Goal: Communication & Community: Answer question/provide support

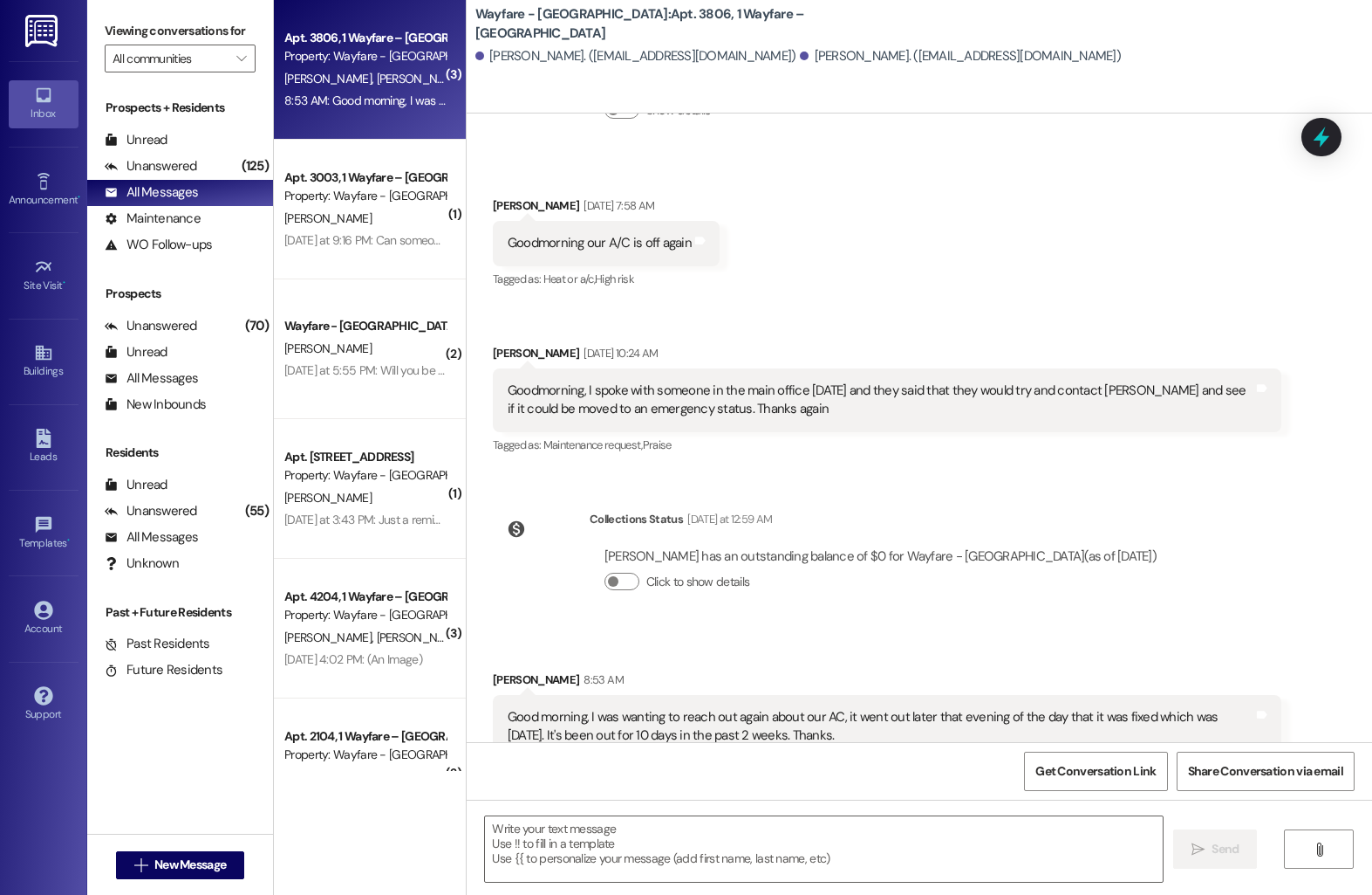
scroll to position [5749, 0]
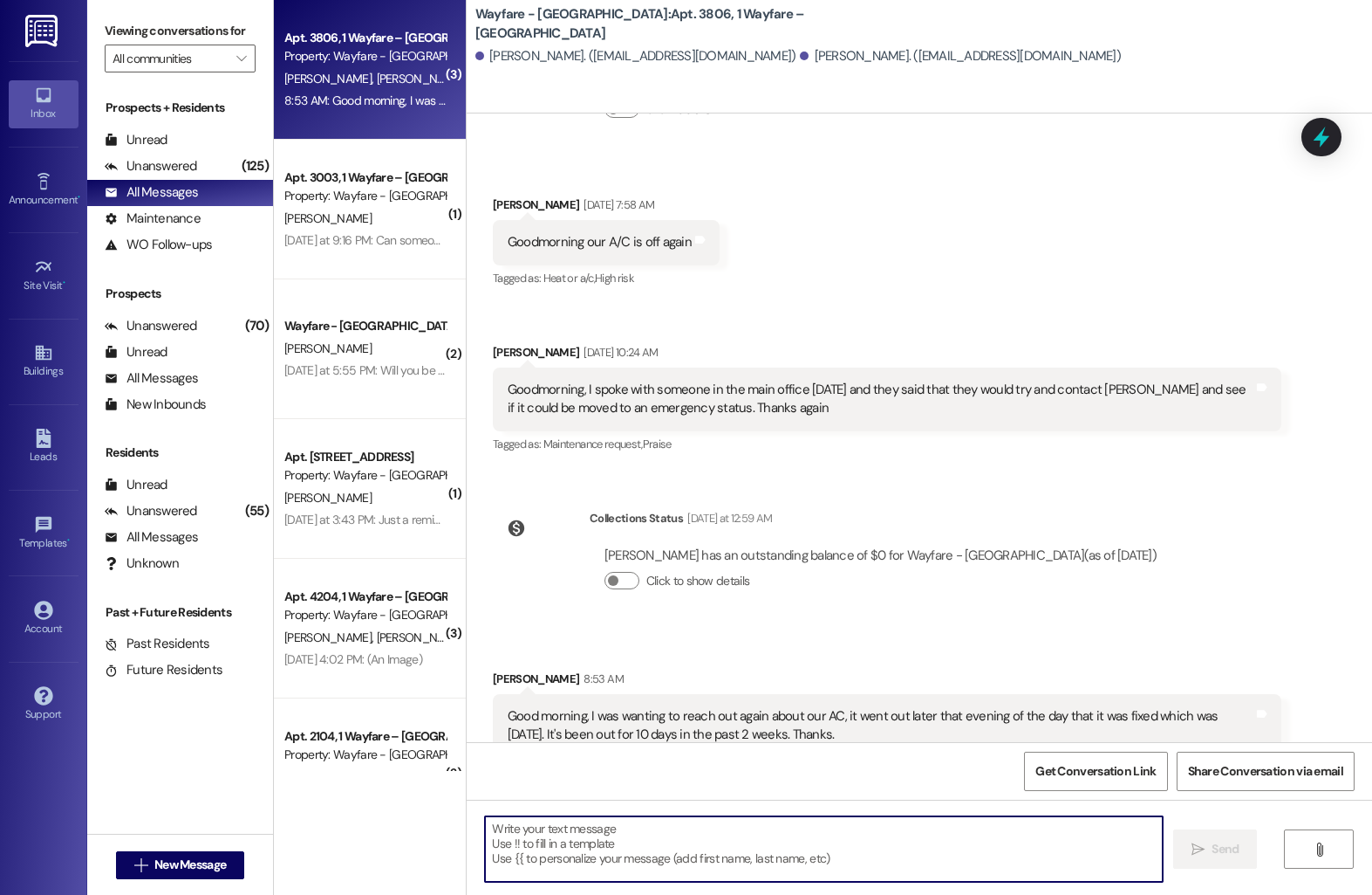
click at [773, 845] on textarea at bounding box center [823, 849] width 678 height 66
type textarea "I"
type textarea "I will reach out to them to get them out here!"
drag, startPoint x: 749, startPoint y: 833, endPoint x: 399, endPoint y: 830, distance: 350.0
click at [399, 830] on div "( 3 ) Apt. 3806, 1 Wayfare – [GEOGRAPHIC_DATA] Property: Wayfare - [GEOGRAPHIC_…" at bounding box center [823, 448] width 1099 height 895
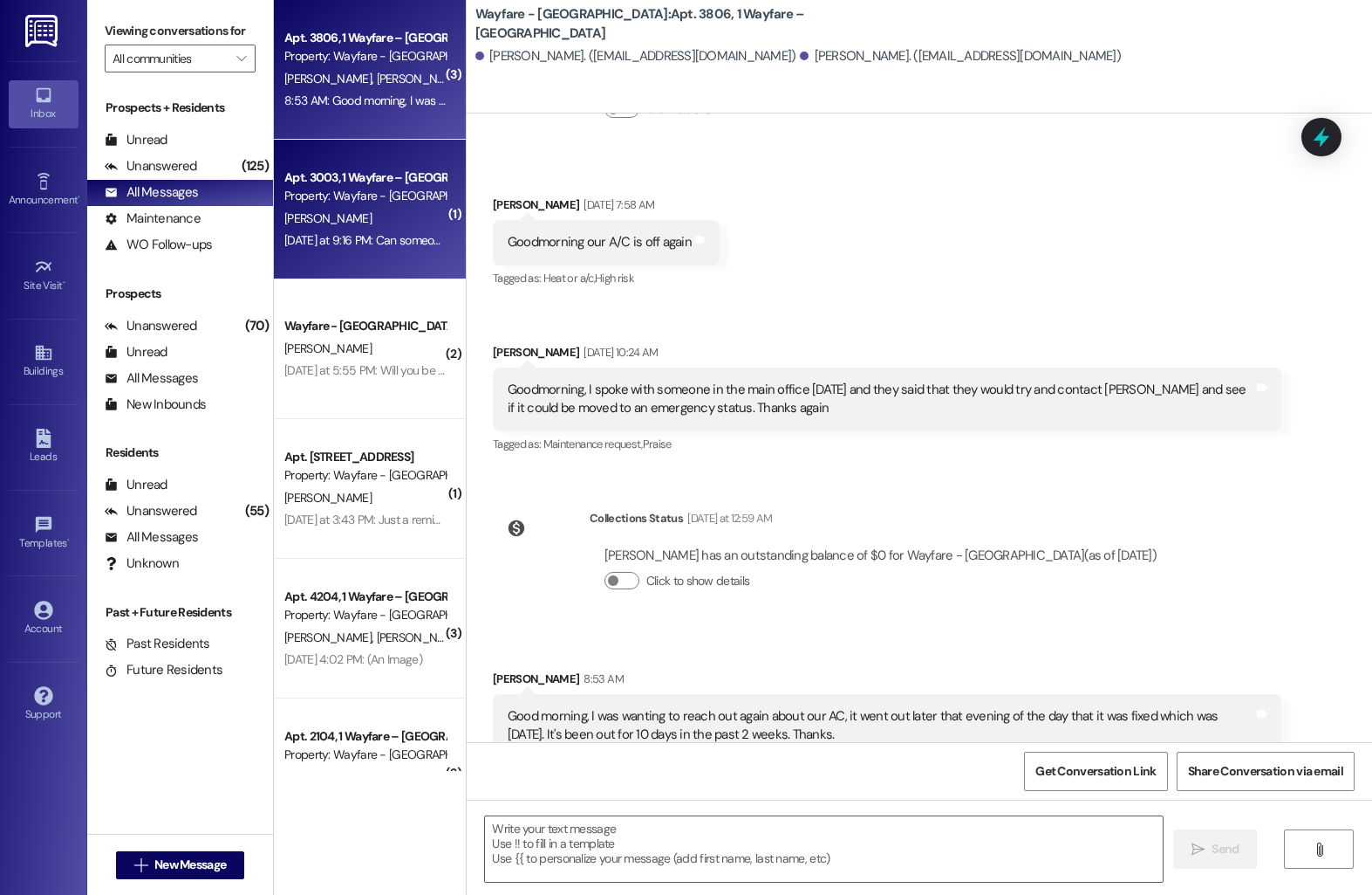
click at [336, 215] on div "[PERSON_NAME]" at bounding box center [365, 218] width 164 height 22
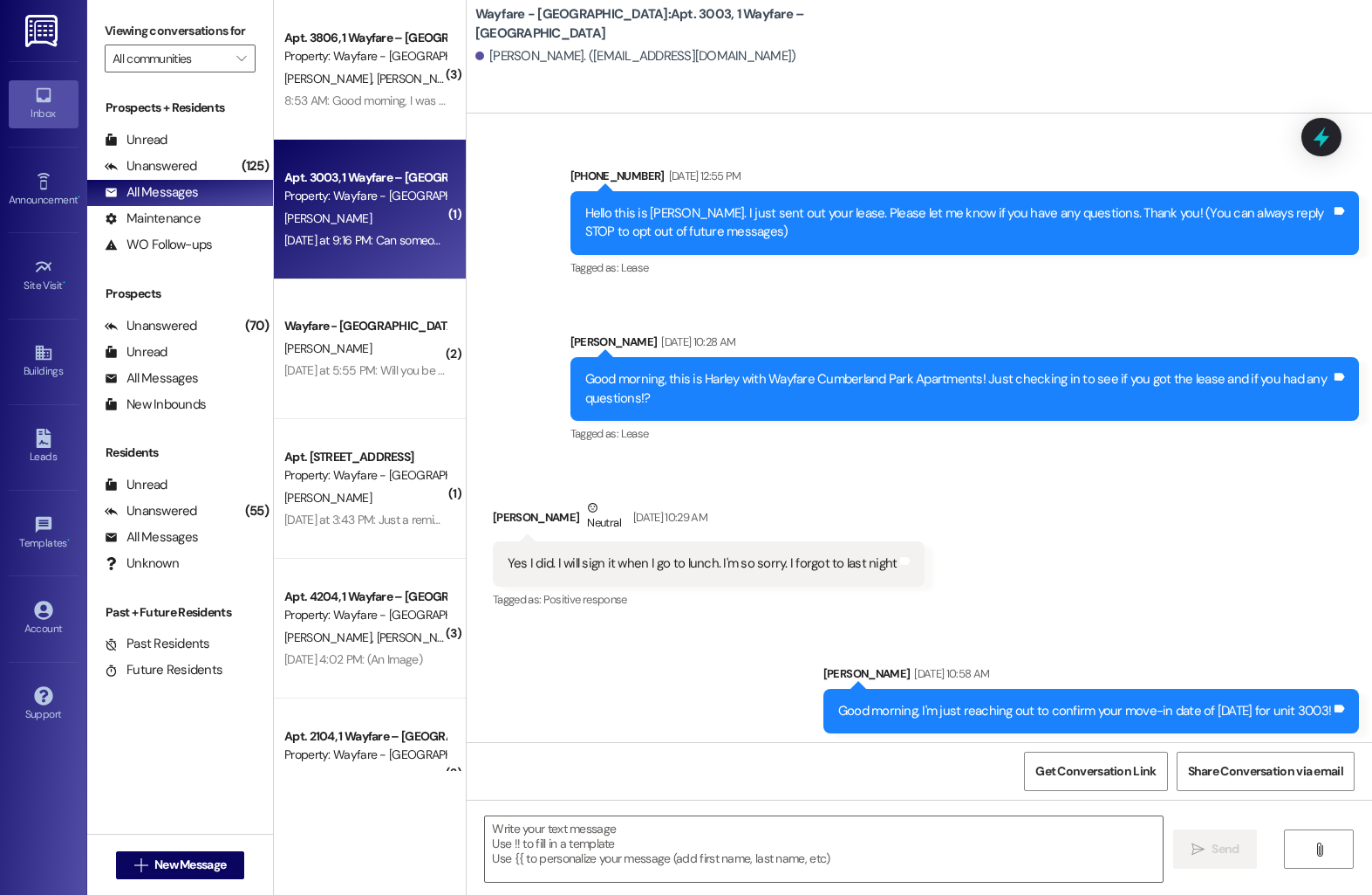
scroll to position [9736, 0]
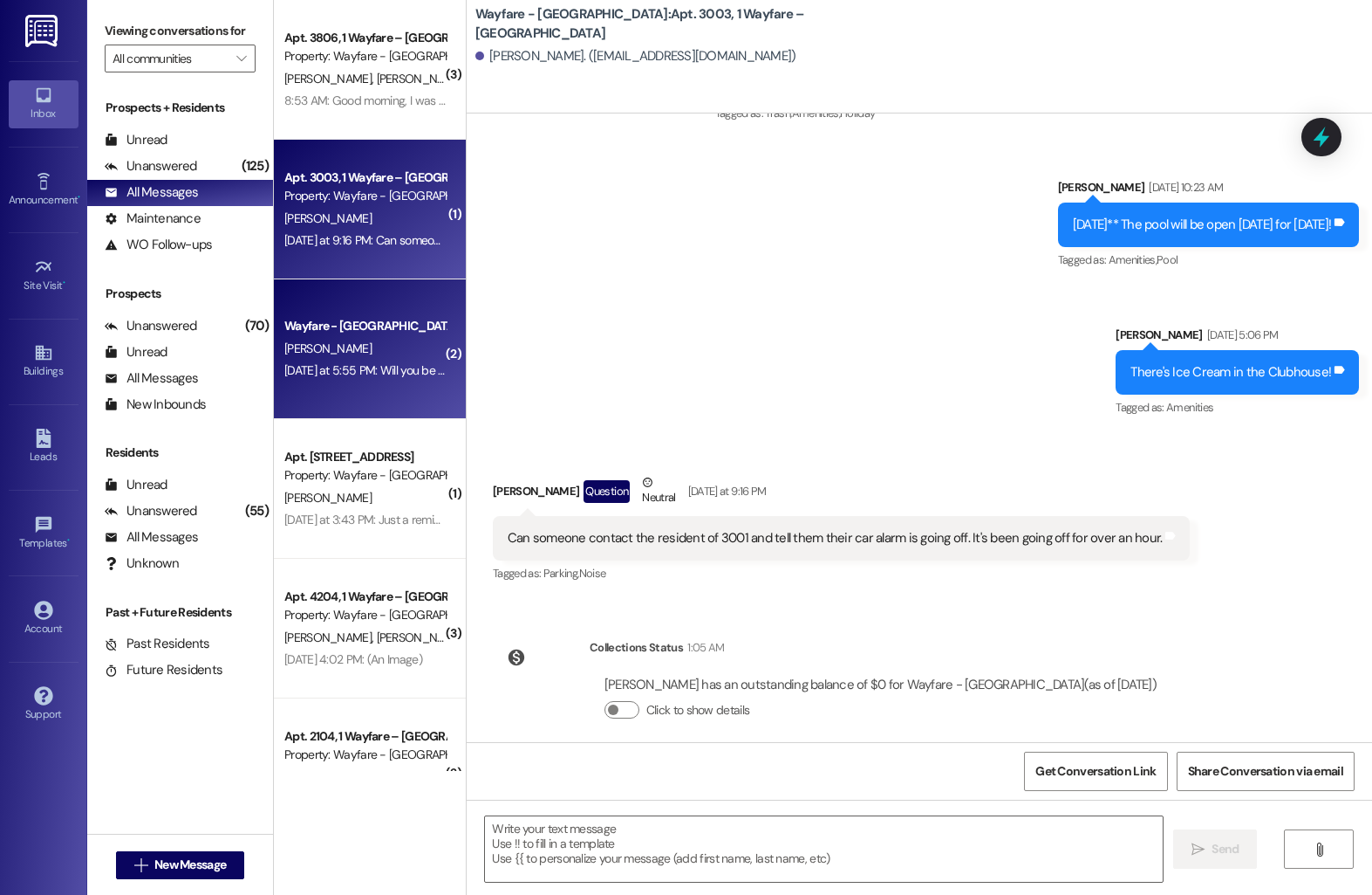
click at [399, 318] on div "Wayfare - [GEOGRAPHIC_DATA]" at bounding box center [366, 325] width 162 height 18
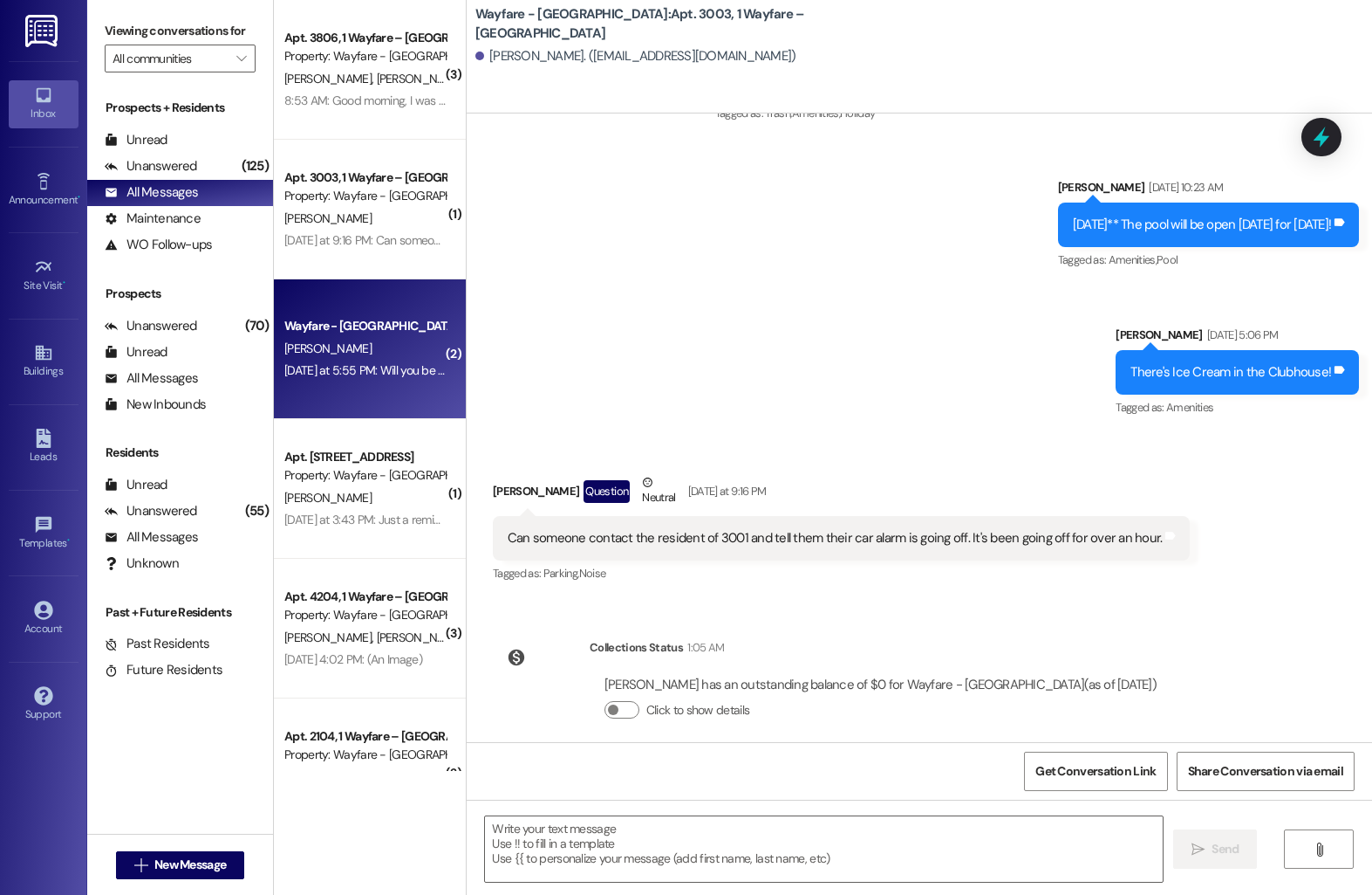
scroll to position [5046, 0]
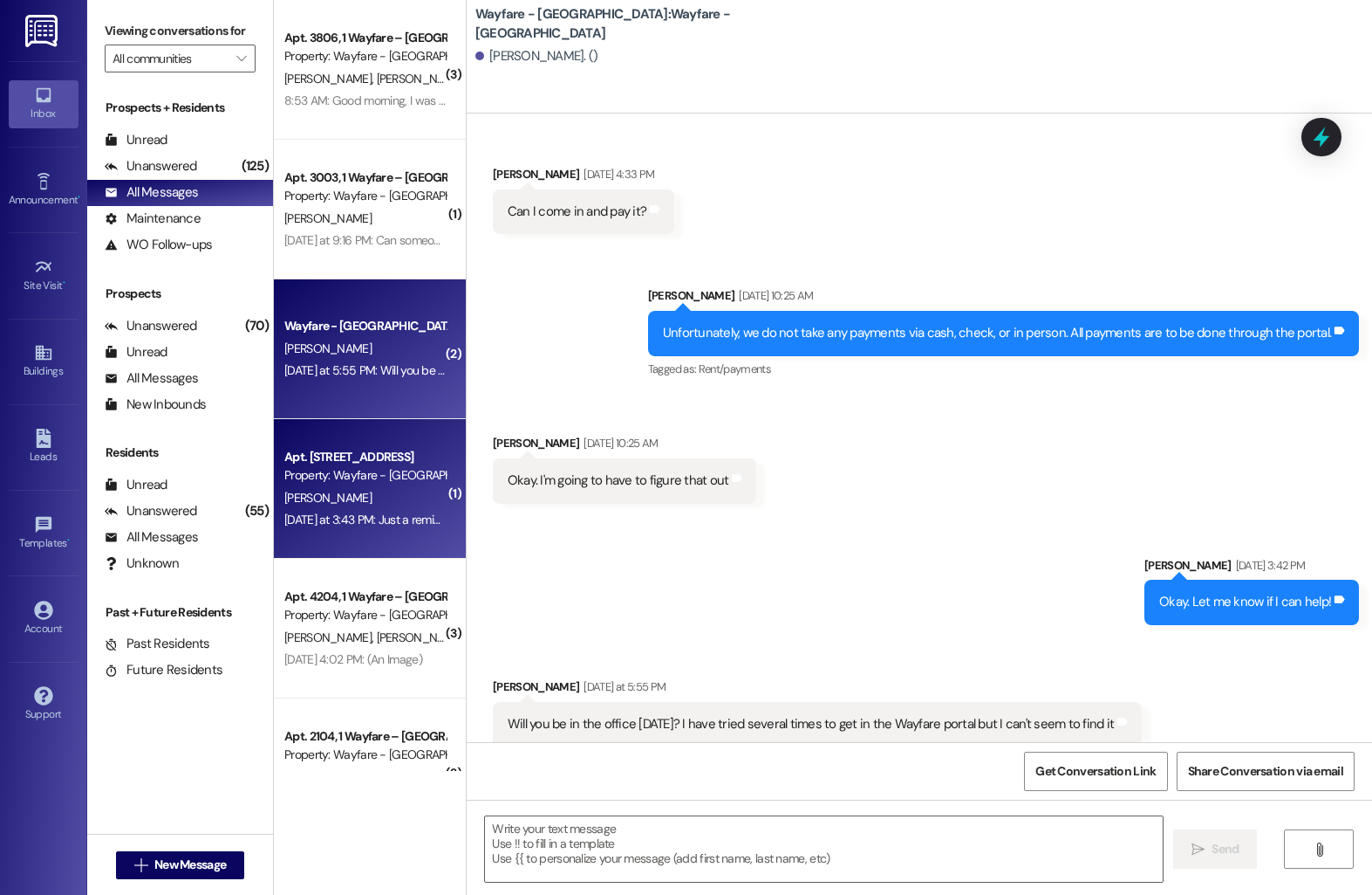
click at [285, 511] on div "[DATE] at 3:43 PM: Just a reminder for when y'all come back into the office, I …" at bounding box center [663, 519] width 756 height 16
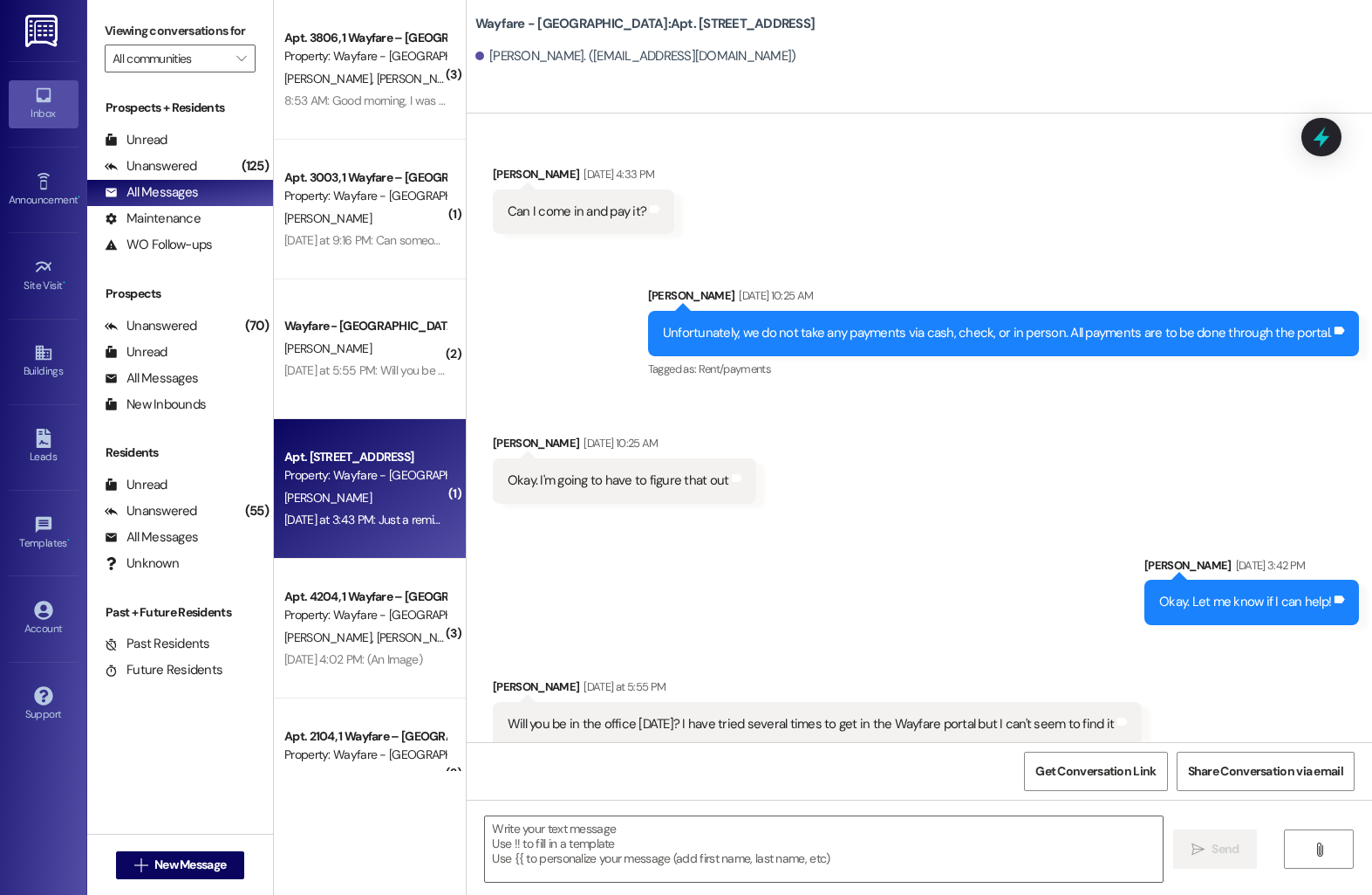
scroll to position [189, 0]
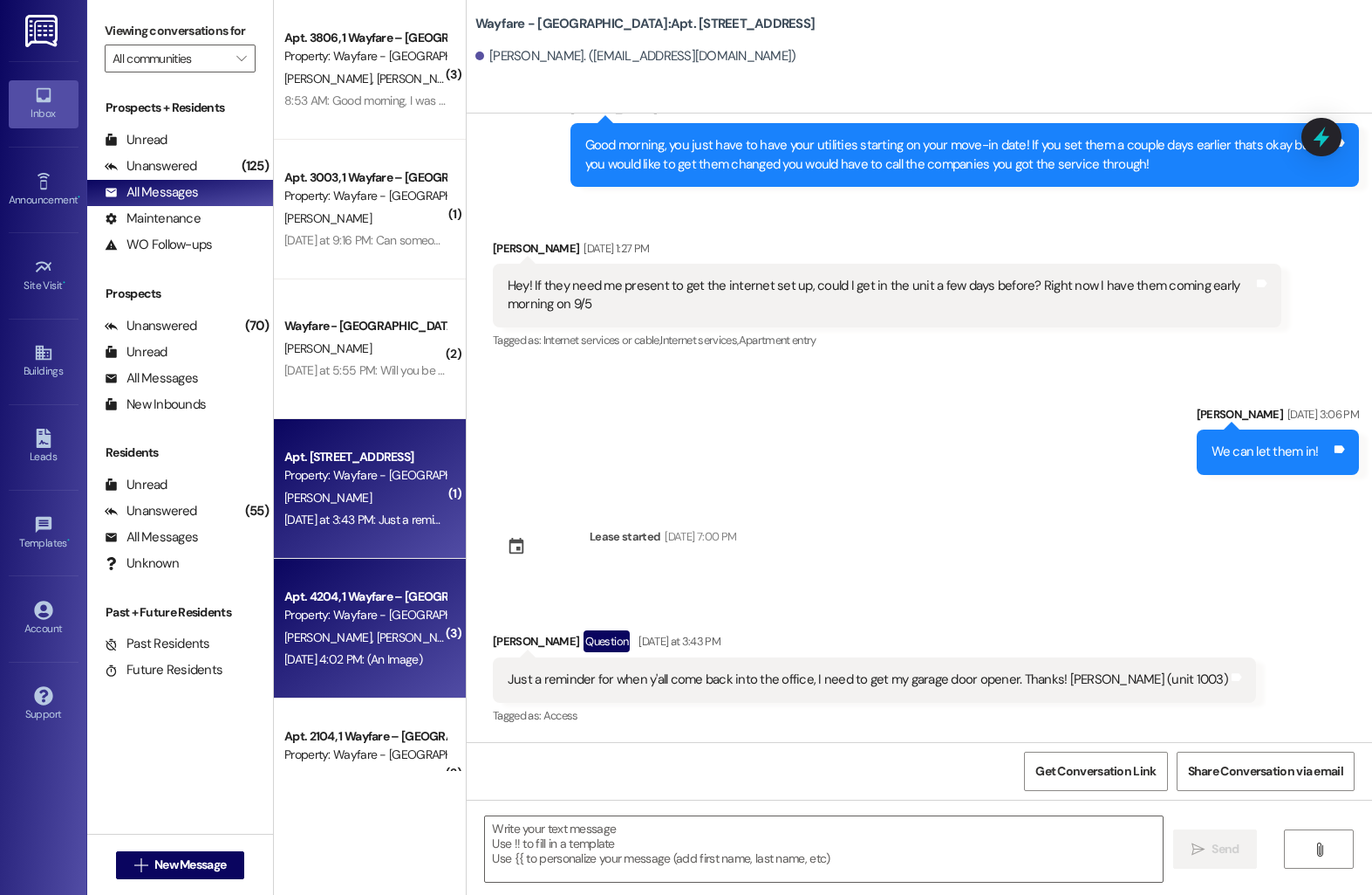
click at [378, 610] on div "Property: Wayfare - [GEOGRAPHIC_DATA]" at bounding box center [366, 614] width 162 height 18
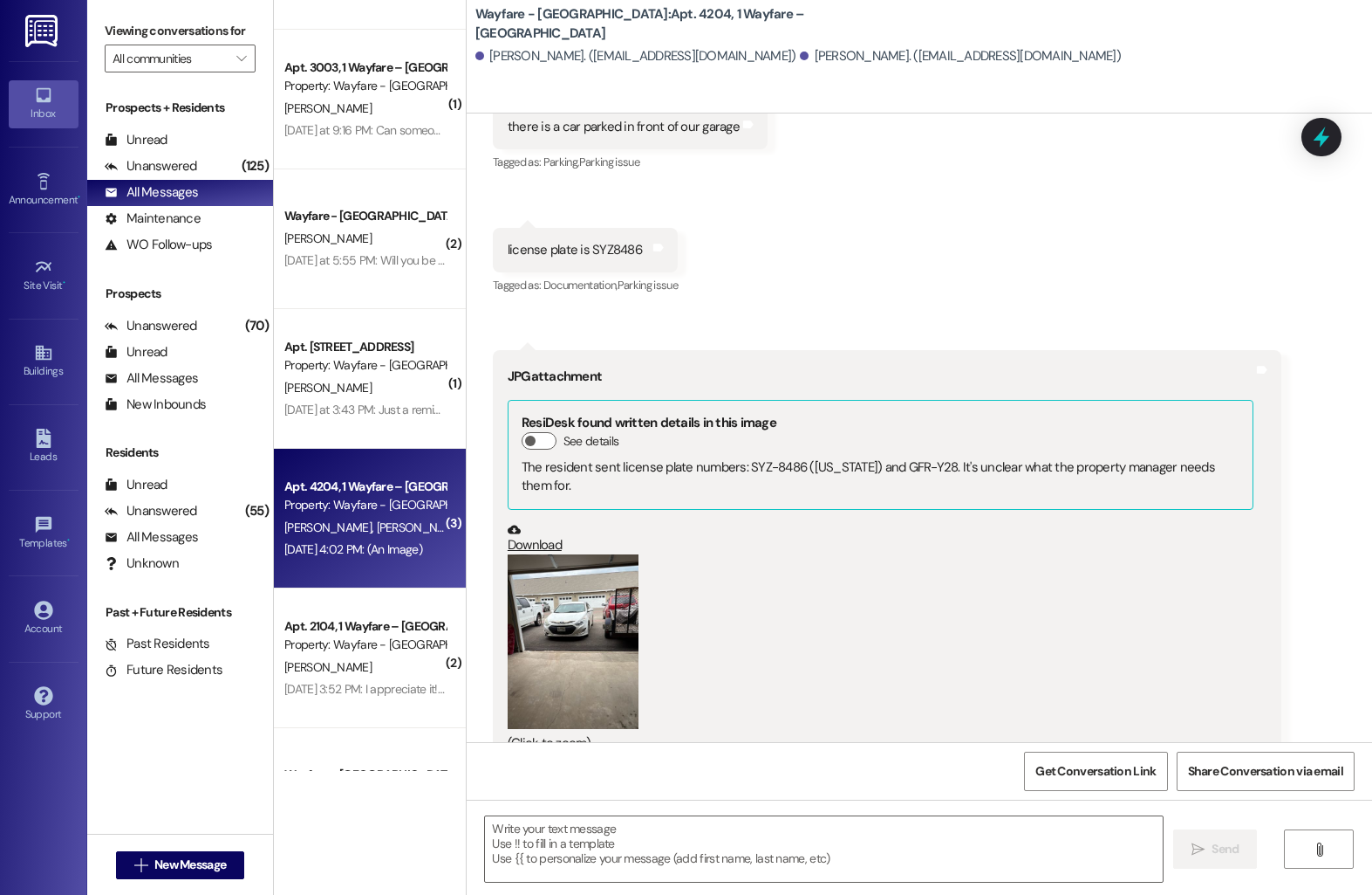
scroll to position [113, 0]
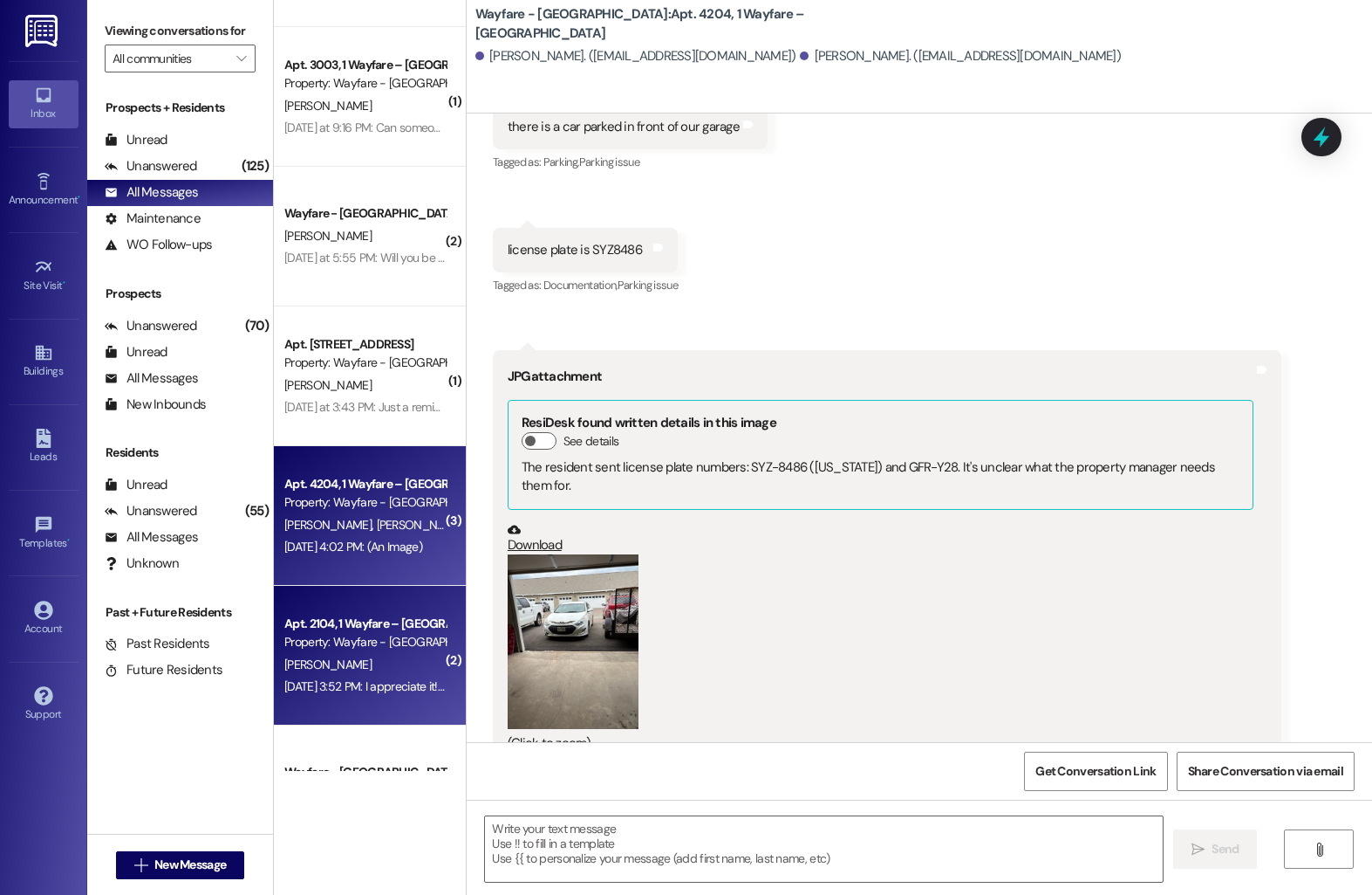
click at [362, 609] on div "Apt. 2104, 1 Wayfare – [GEOGRAPHIC_DATA] Property: Wayfare - [GEOGRAPHIC_DATA] …" at bounding box center [370, 655] width 192 height 140
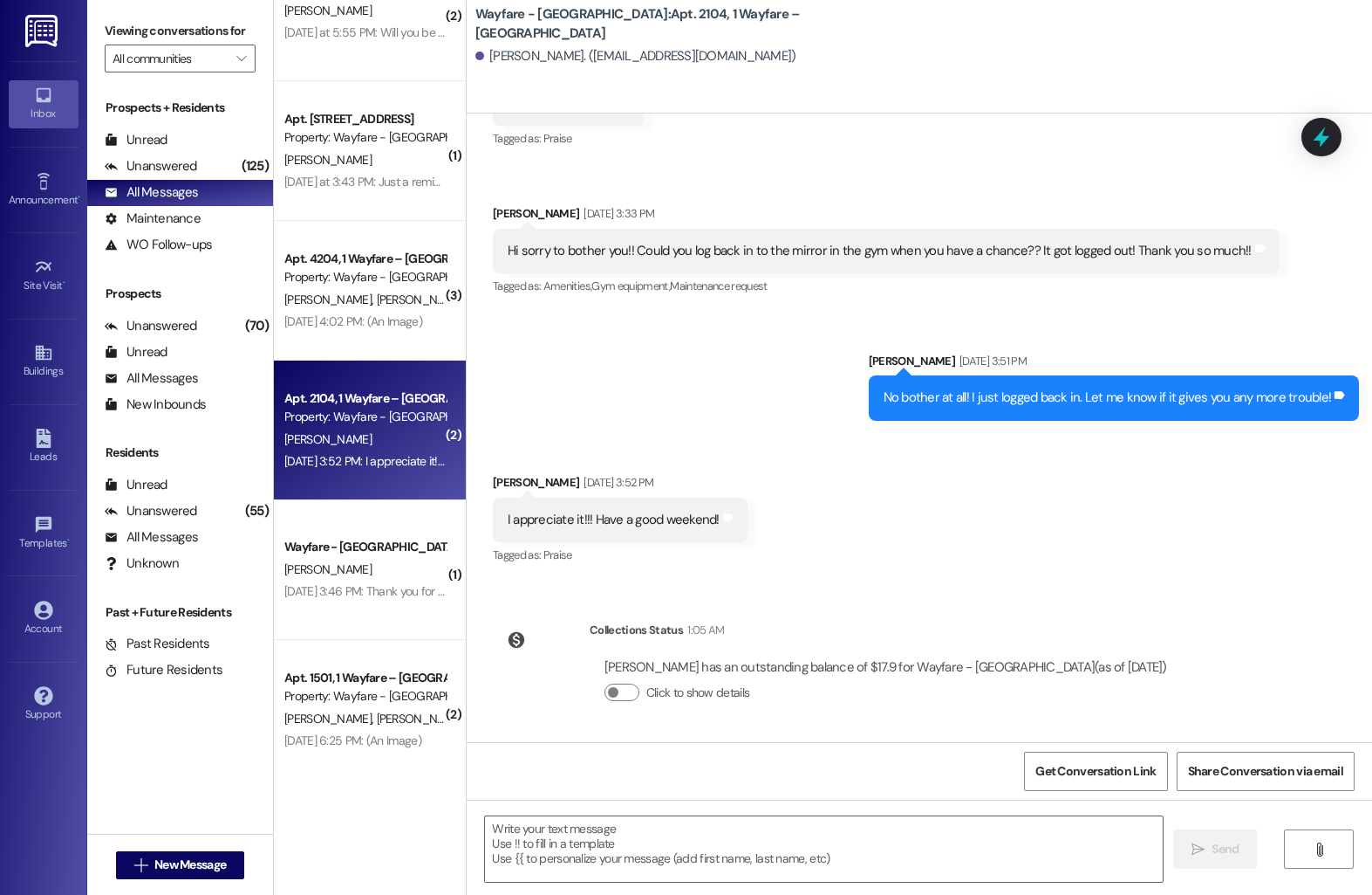
scroll to position [364, 0]
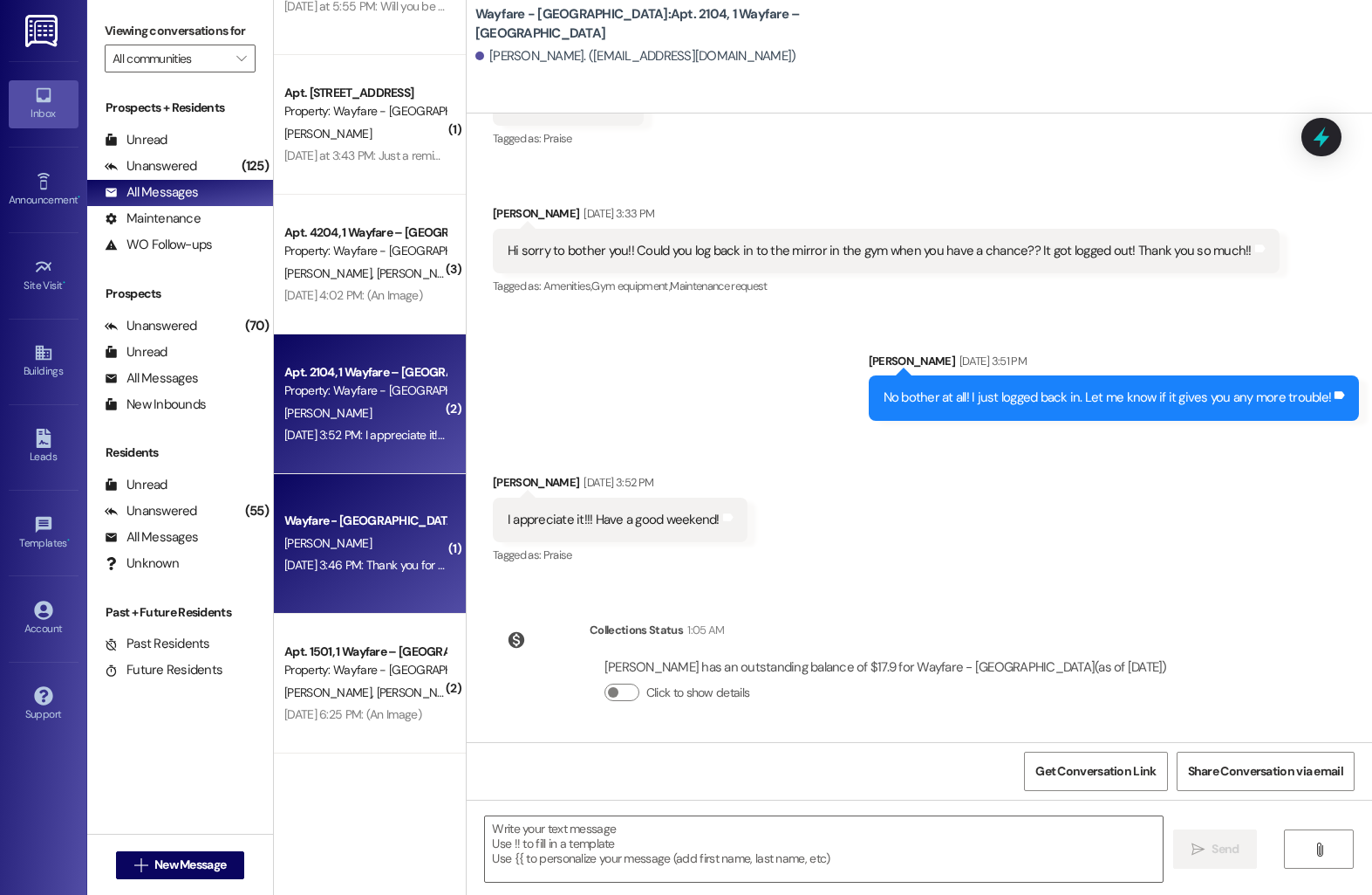
click at [358, 569] on div "[DATE] 3:46 PM: Thank you for that info. I sent an application and a quote to y…" at bounding box center [660, 564] width 751 height 16
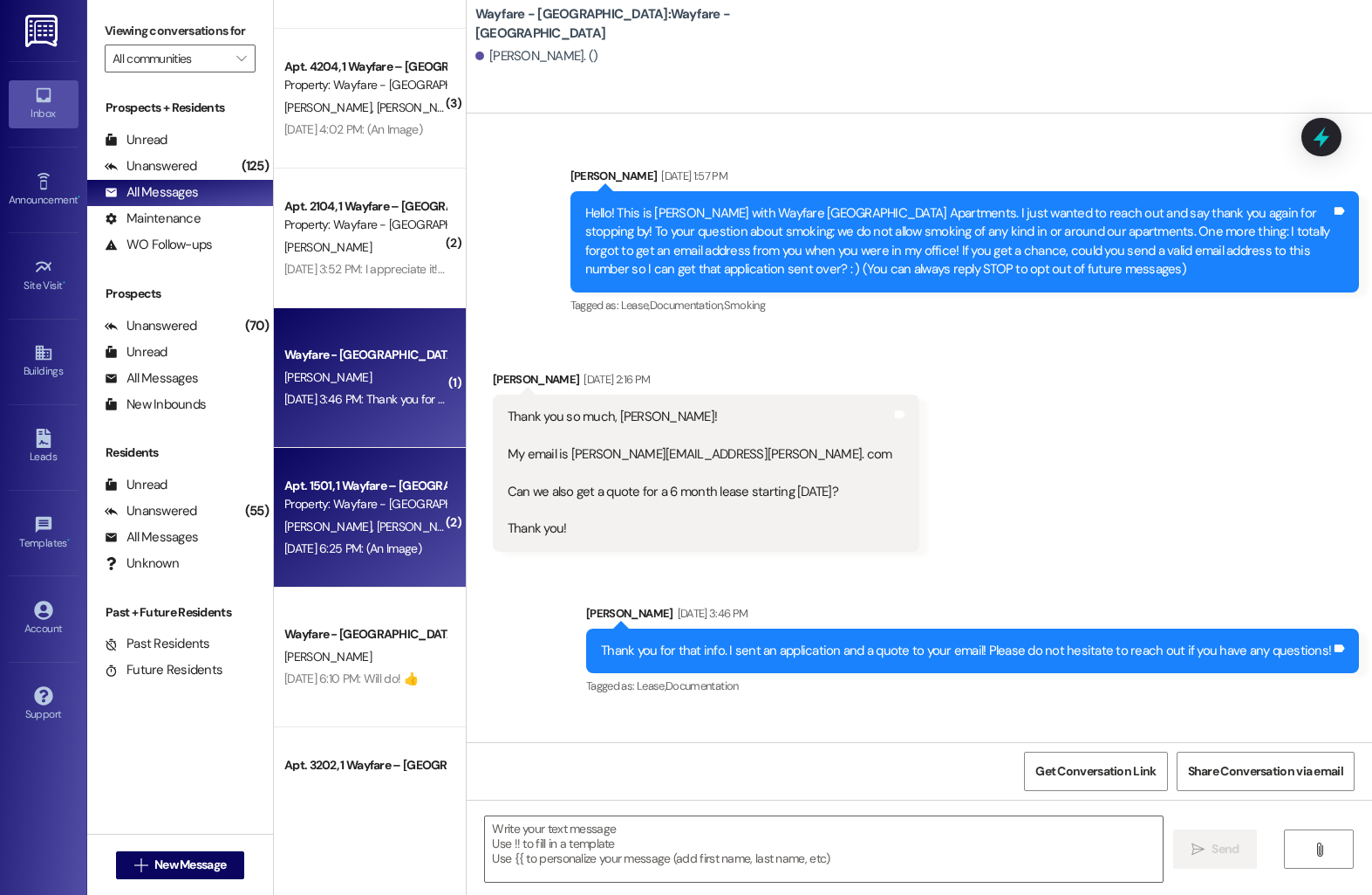
scroll to position [717, 0]
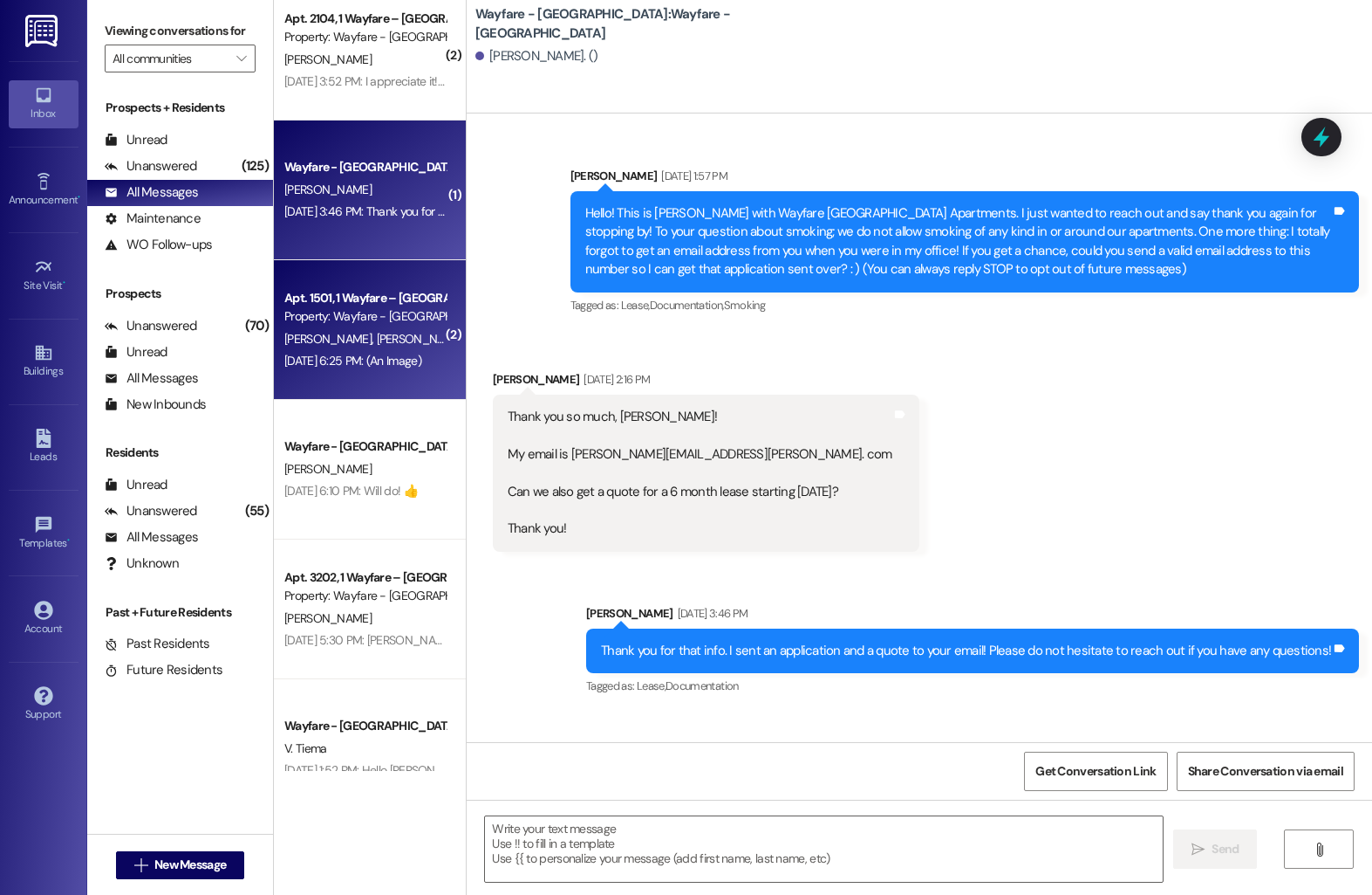
click at [367, 293] on div "Apt. 1501, 1 Wayfare – [GEOGRAPHIC_DATA]" at bounding box center [366, 297] width 162 height 18
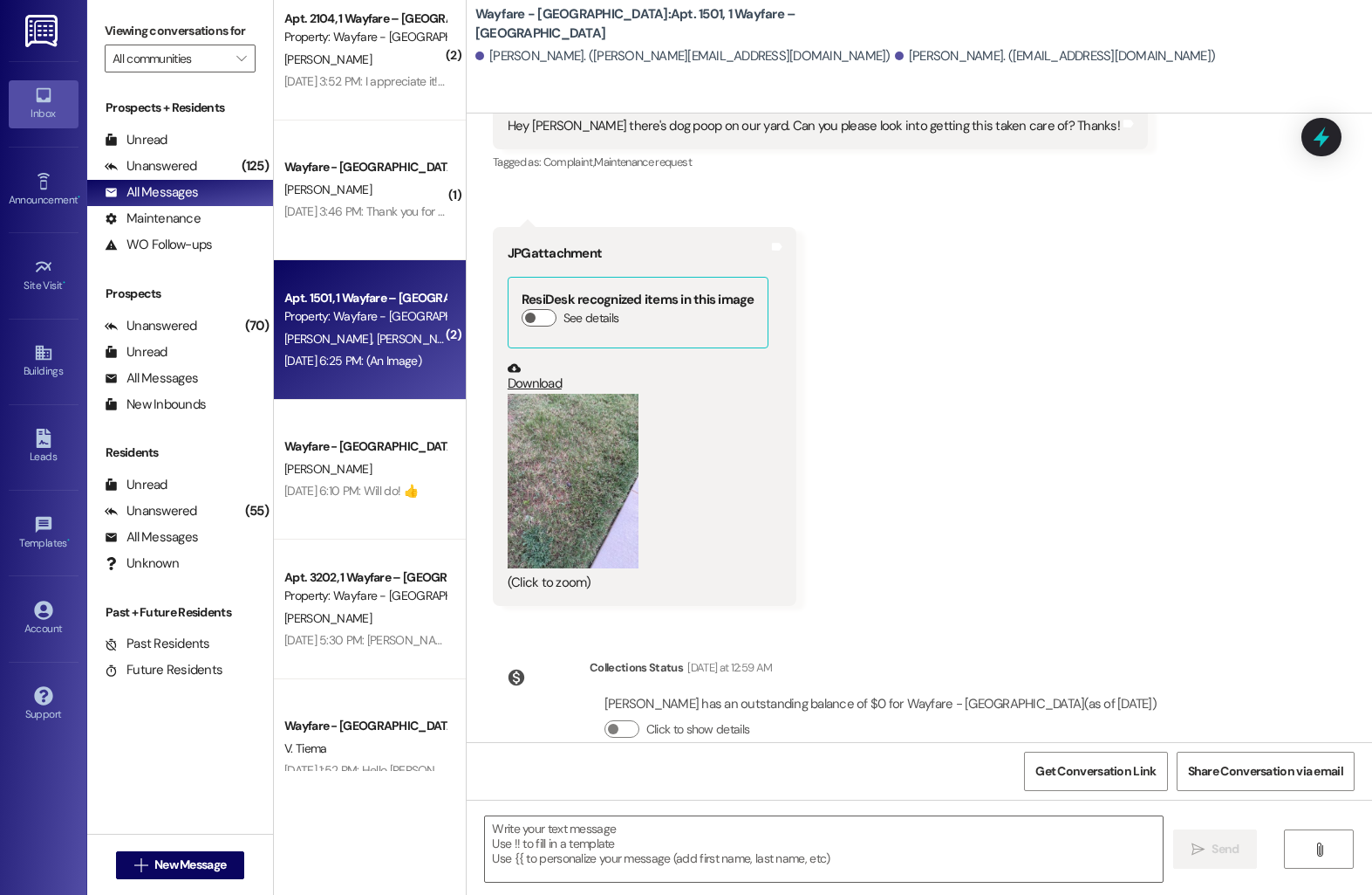
scroll to position [4134, 0]
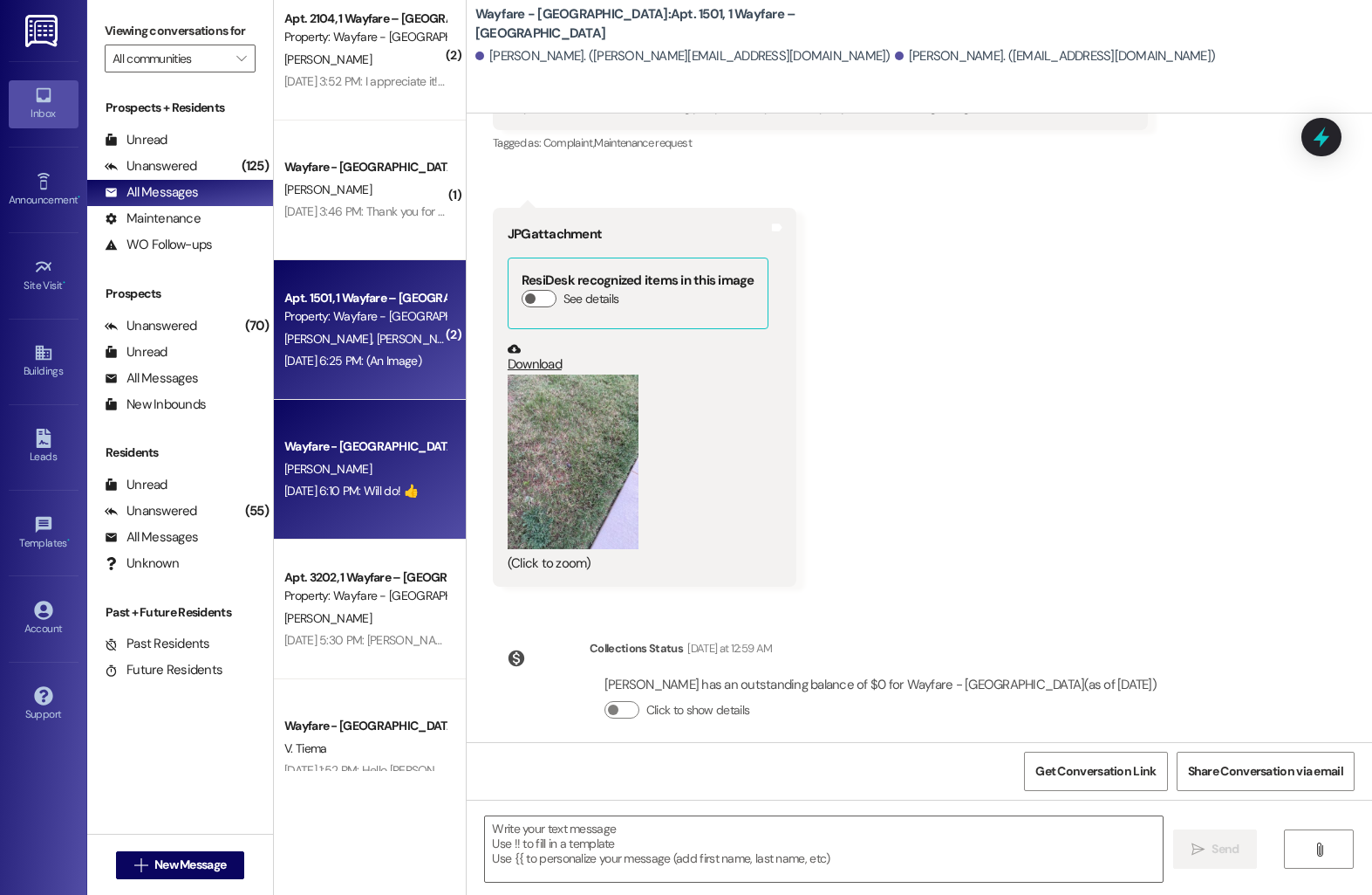
click at [392, 424] on div "Wayfare - [GEOGRAPHIC_DATA] [PERSON_NAME] [DATE] 6:10 PM: Will do! 👍 [DATE] 6:1…" at bounding box center [370, 469] width 192 height 140
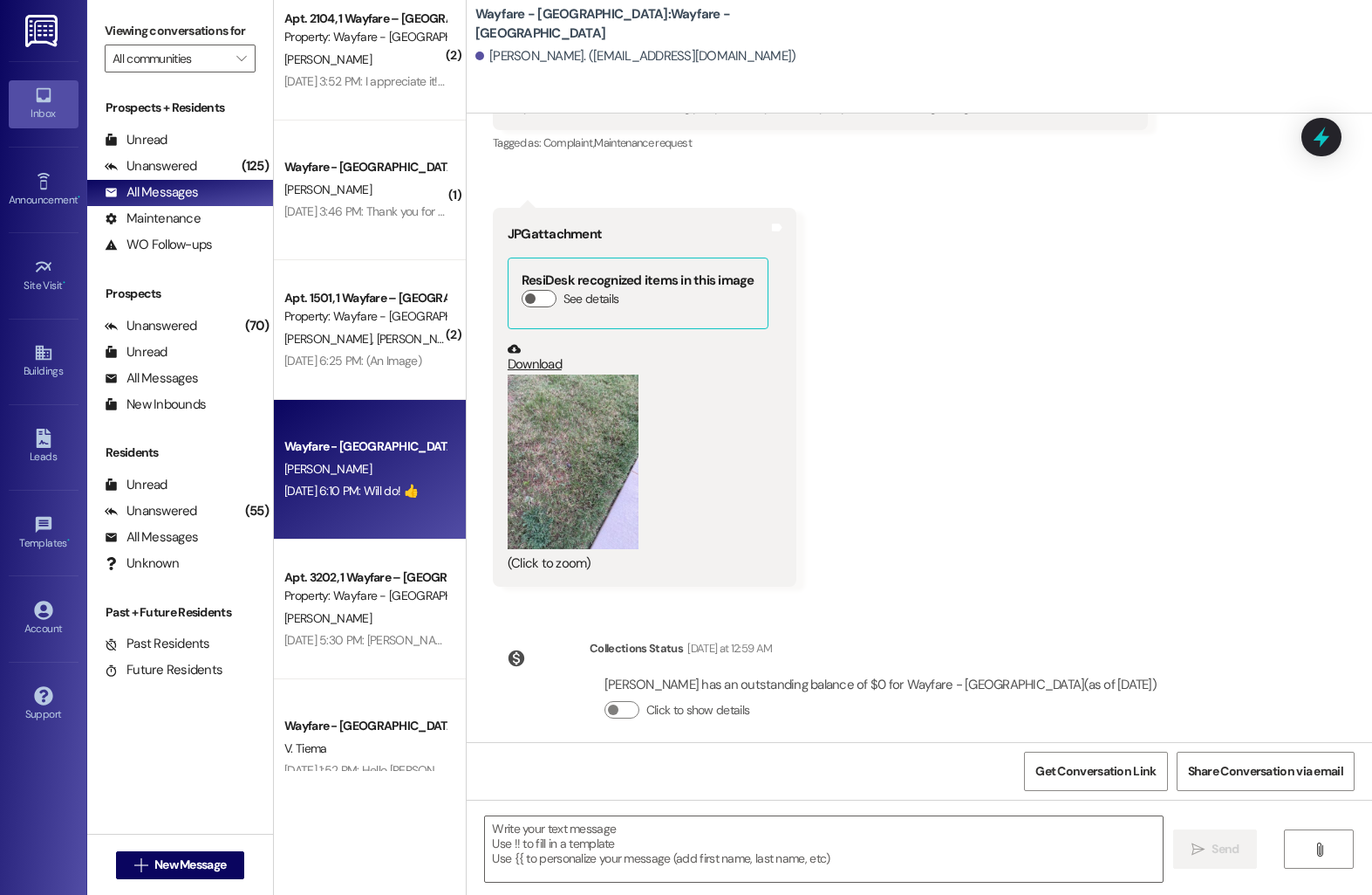
scroll to position [556, 0]
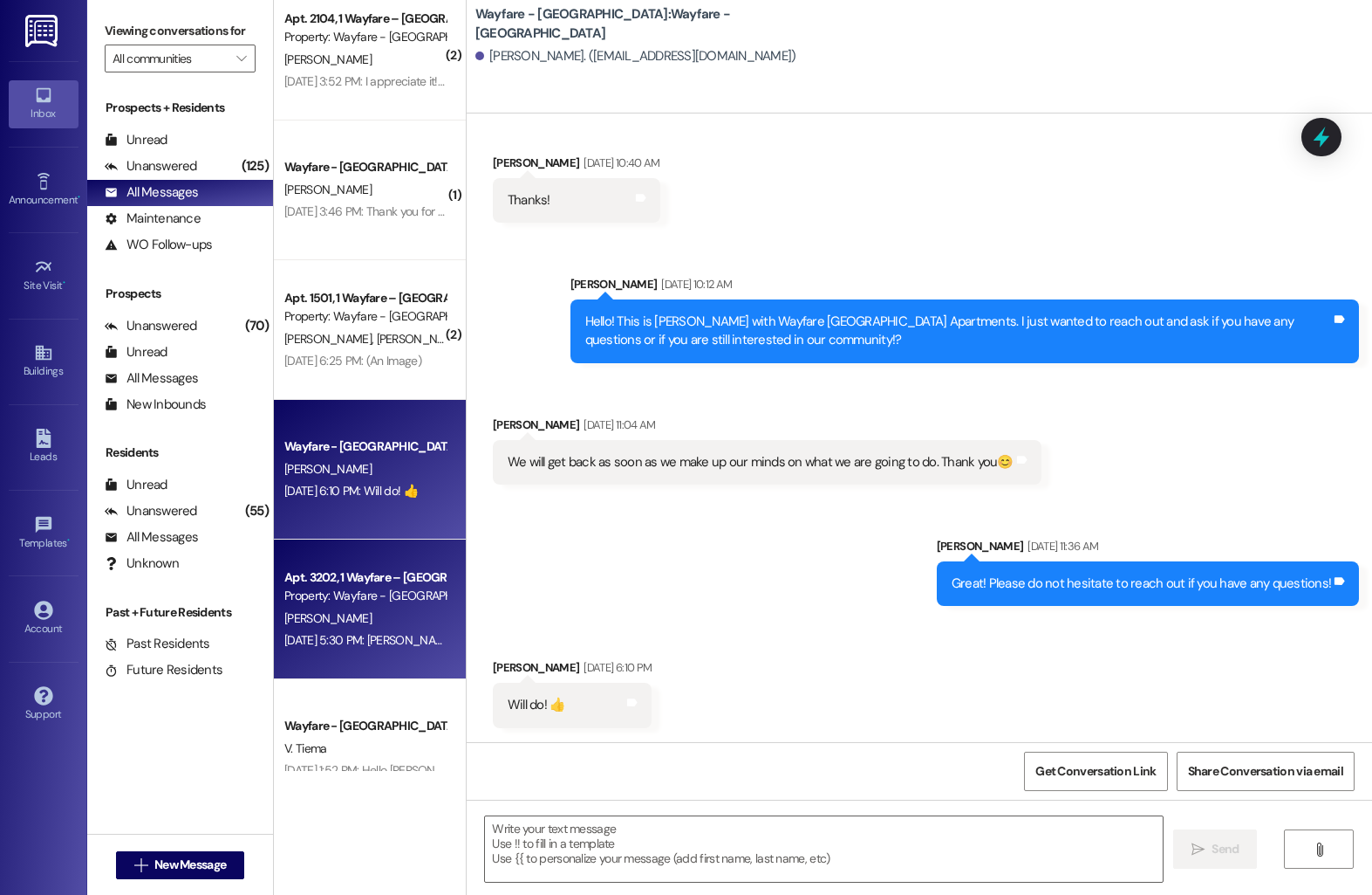
click at [397, 566] on div "Apt. 3202, 1 Wayfare – [GEOGRAPHIC_DATA] Property: Wayfare - [GEOGRAPHIC_DATA]" at bounding box center [365, 587] width 164 height 41
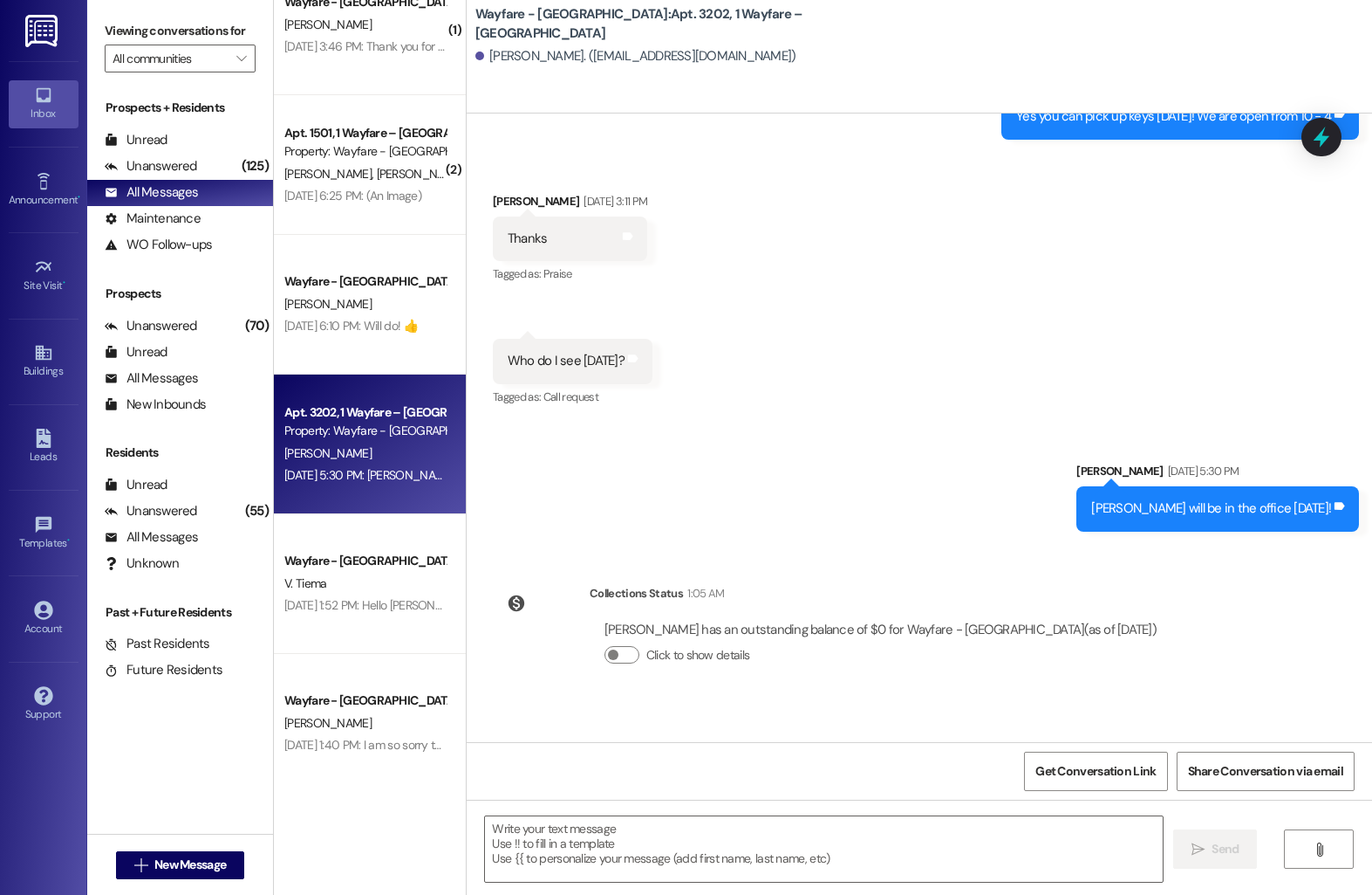
scroll to position [7140, 0]
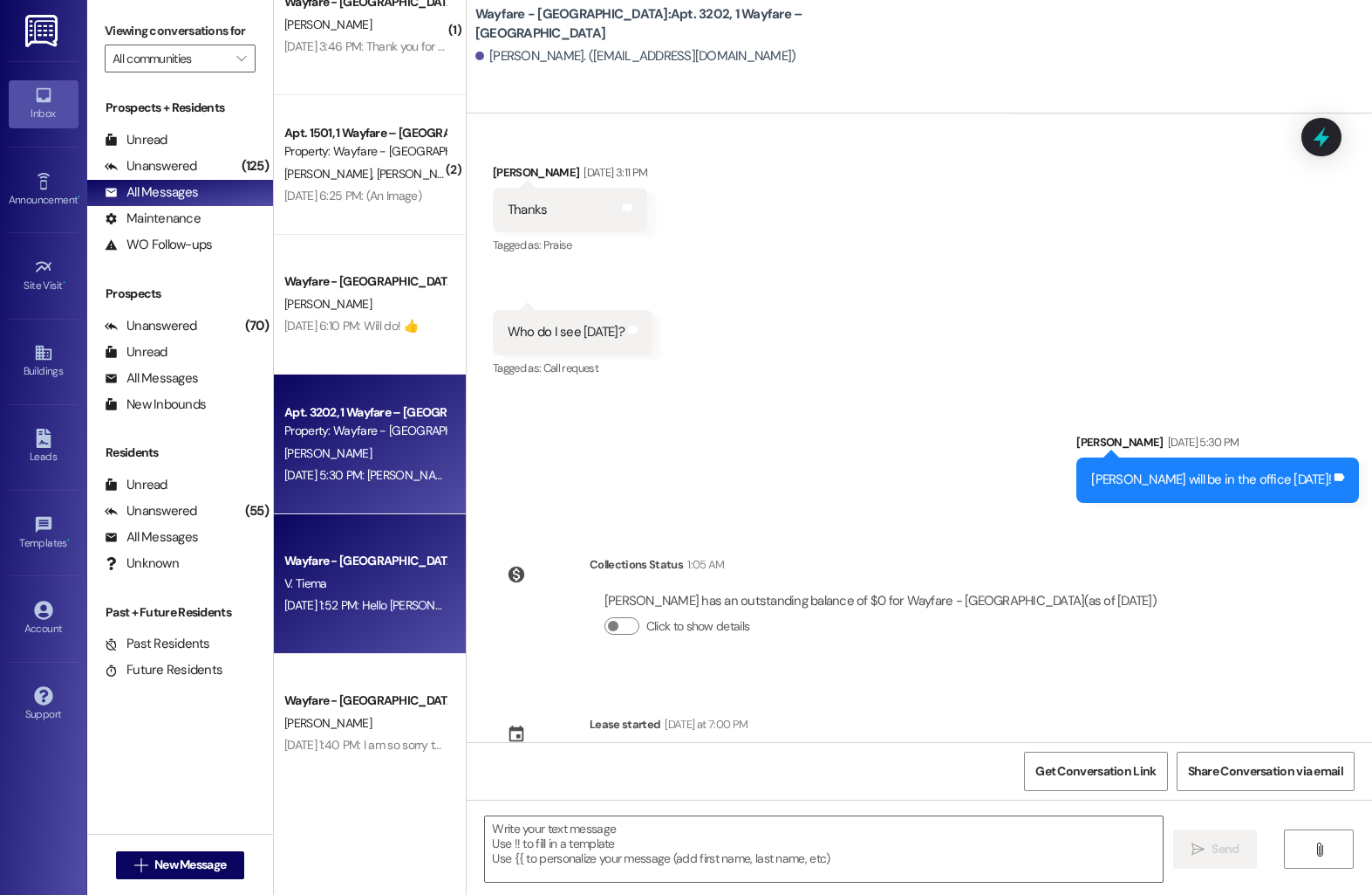
click at [382, 547] on div "Wayfare - [GEOGRAPHIC_DATA] V. Tiema [DATE] 1:52 PM: Hello [PERSON_NAME]. I wil…" at bounding box center [370, 584] width 192 height 140
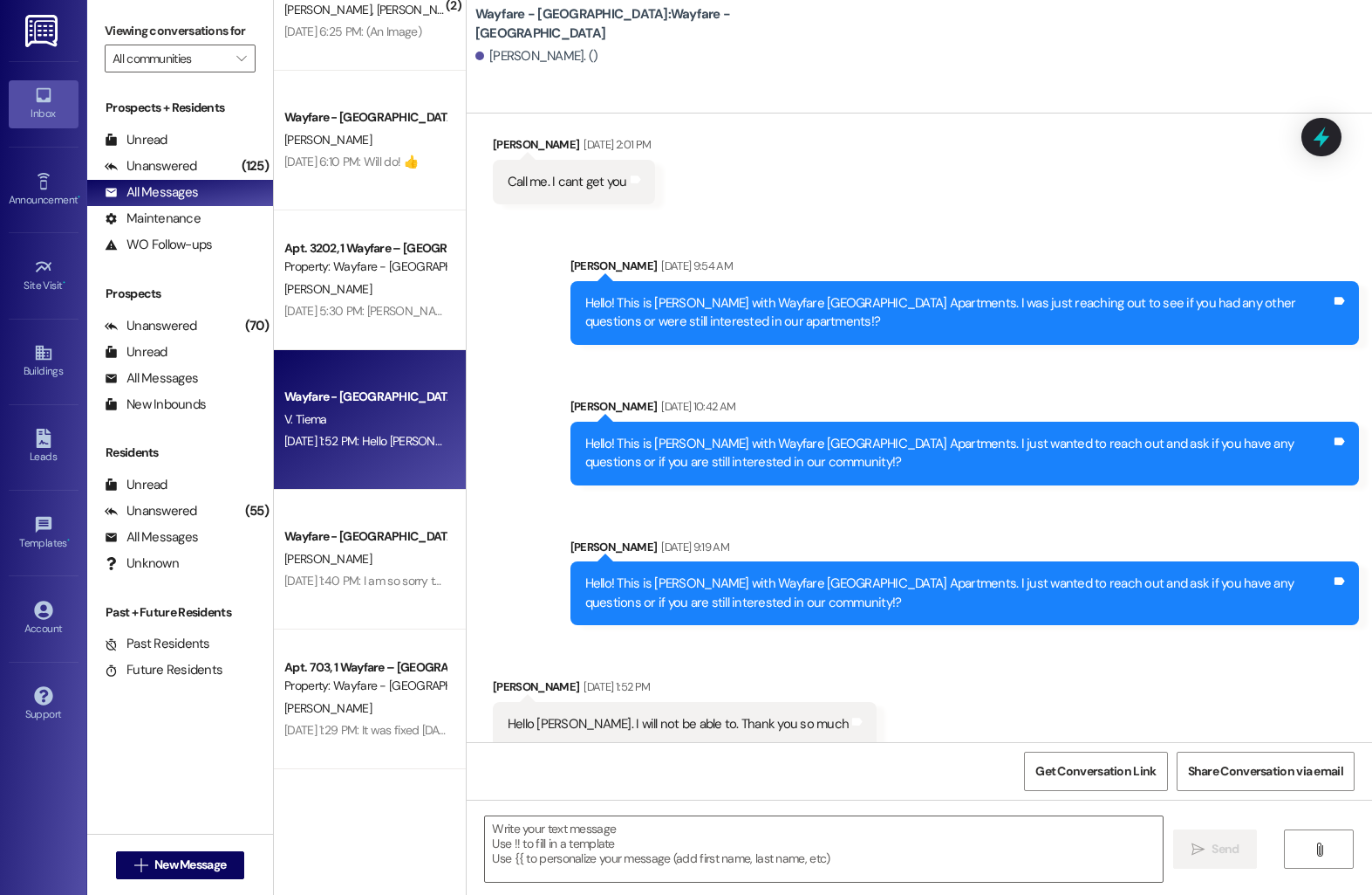
scroll to position [1122, 0]
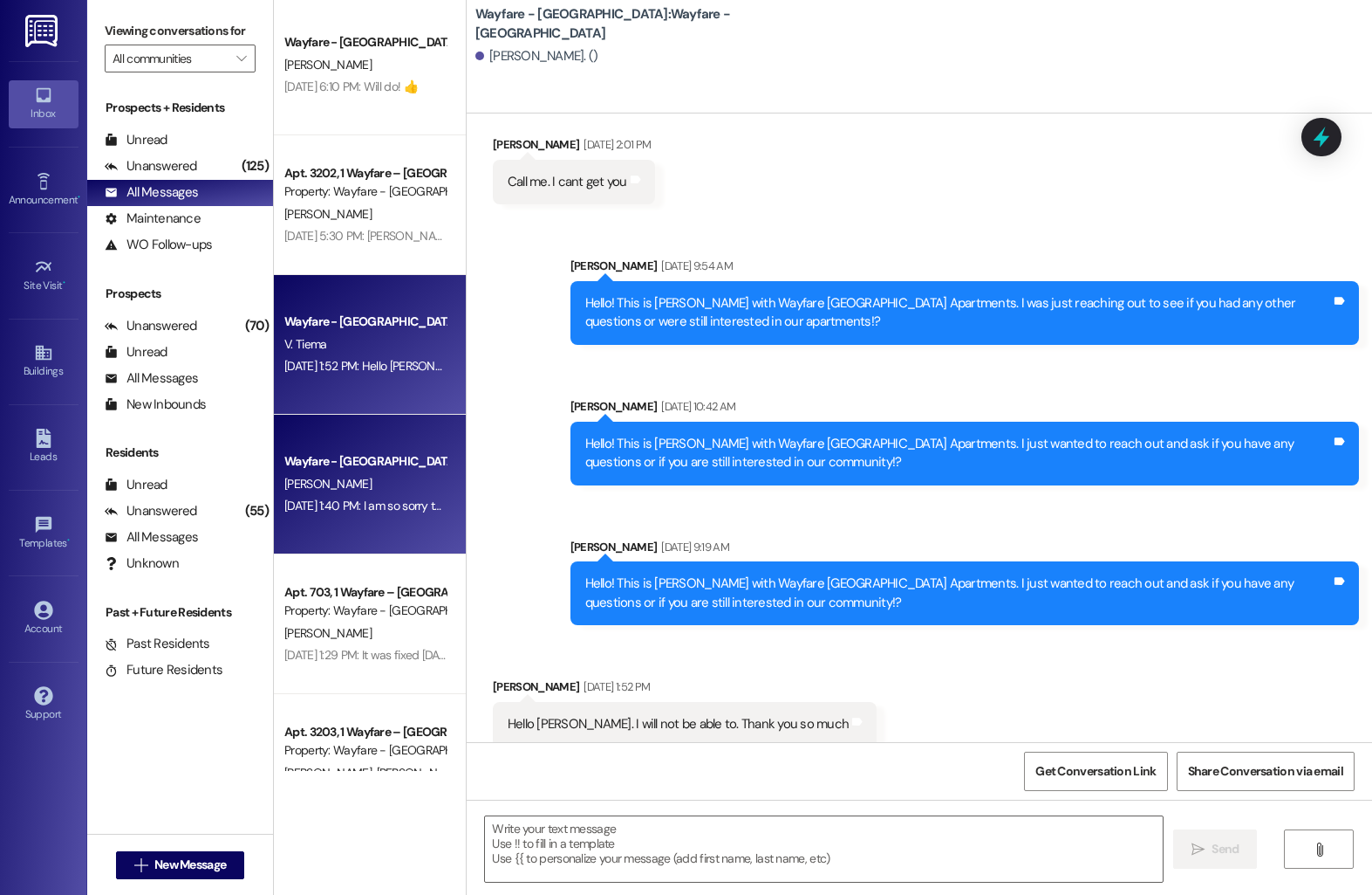
click at [375, 479] on div "[PERSON_NAME]" at bounding box center [365, 483] width 164 height 22
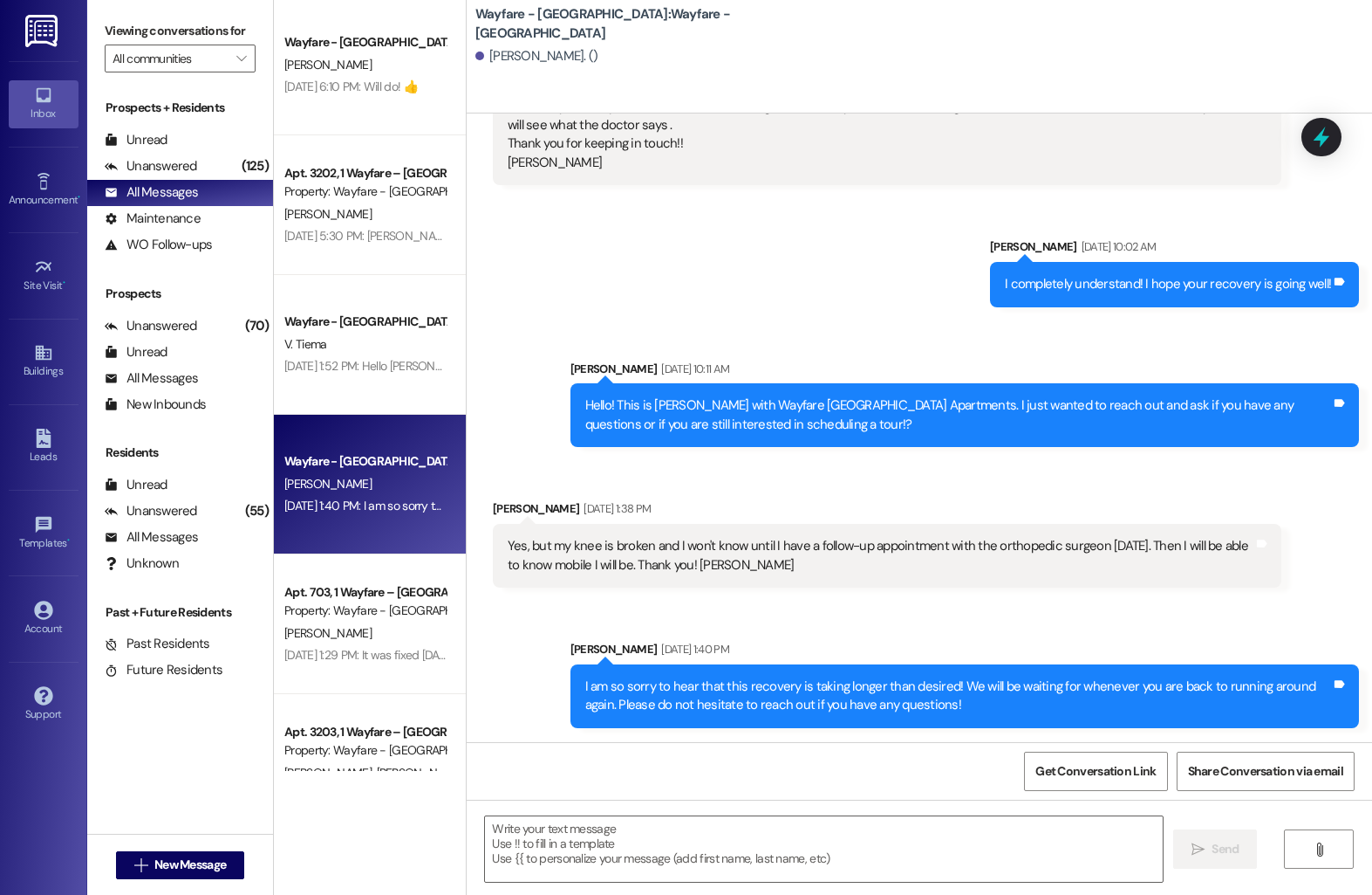
scroll to position [1602, 0]
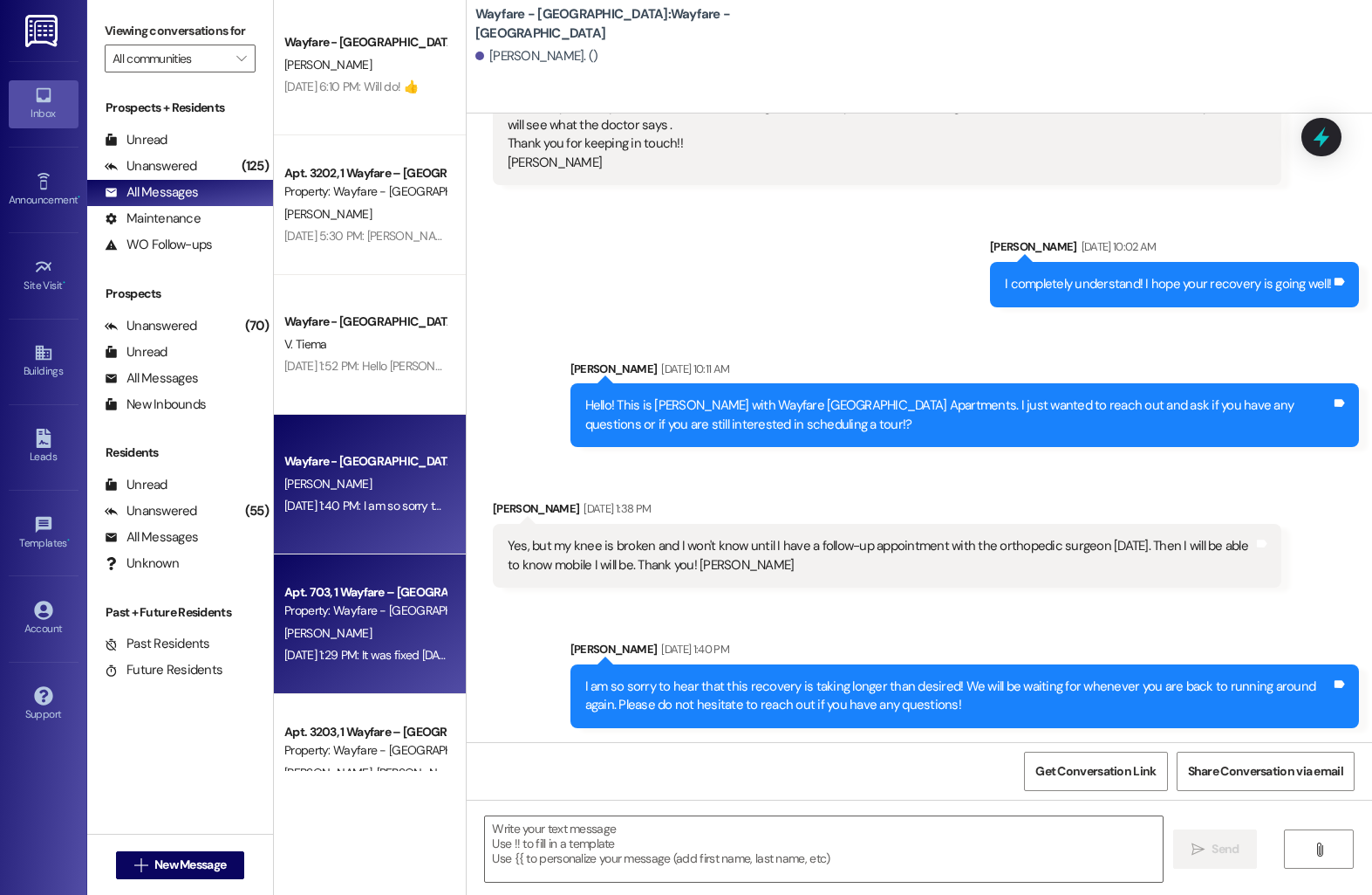
click at [358, 609] on div "Property: Wayfare - [GEOGRAPHIC_DATA]" at bounding box center [366, 610] width 162 height 18
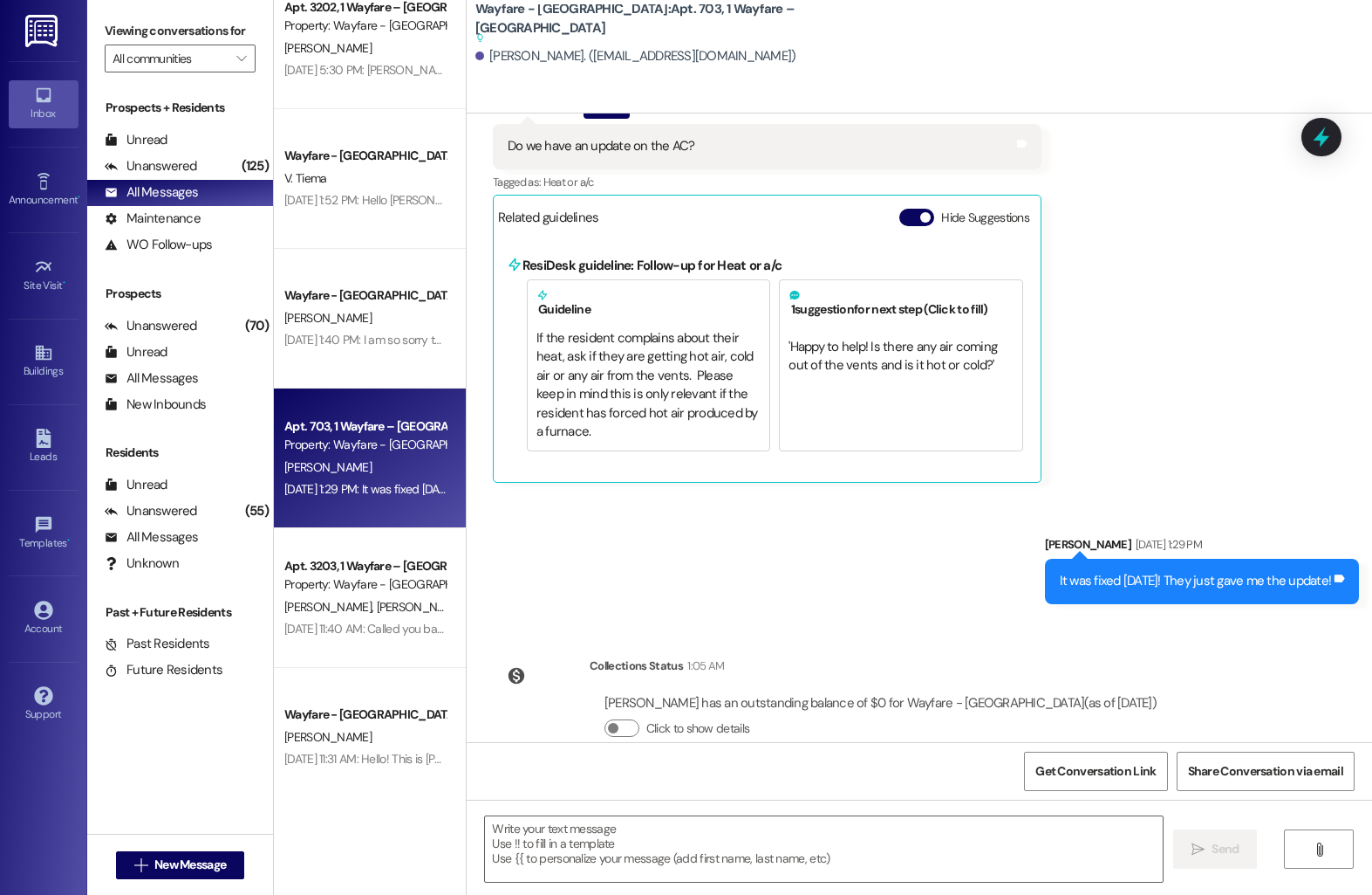
scroll to position [1289, 0]
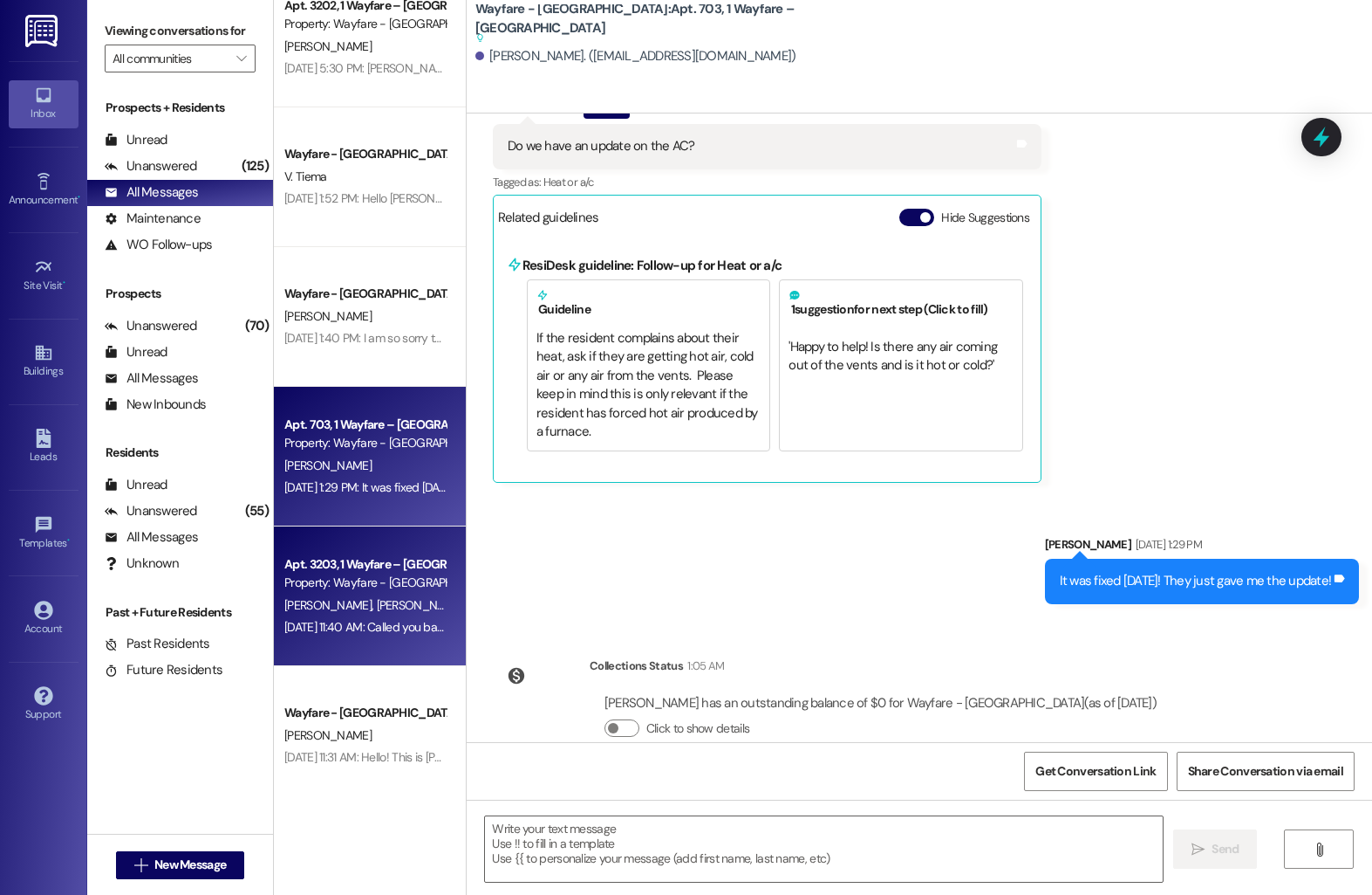
click at [335, 620] on div "[DATE] 11:40 AM: Called you back [DATE] 11:40 AM: Called you back" at bounding box center [366, 626] width 164 height 16
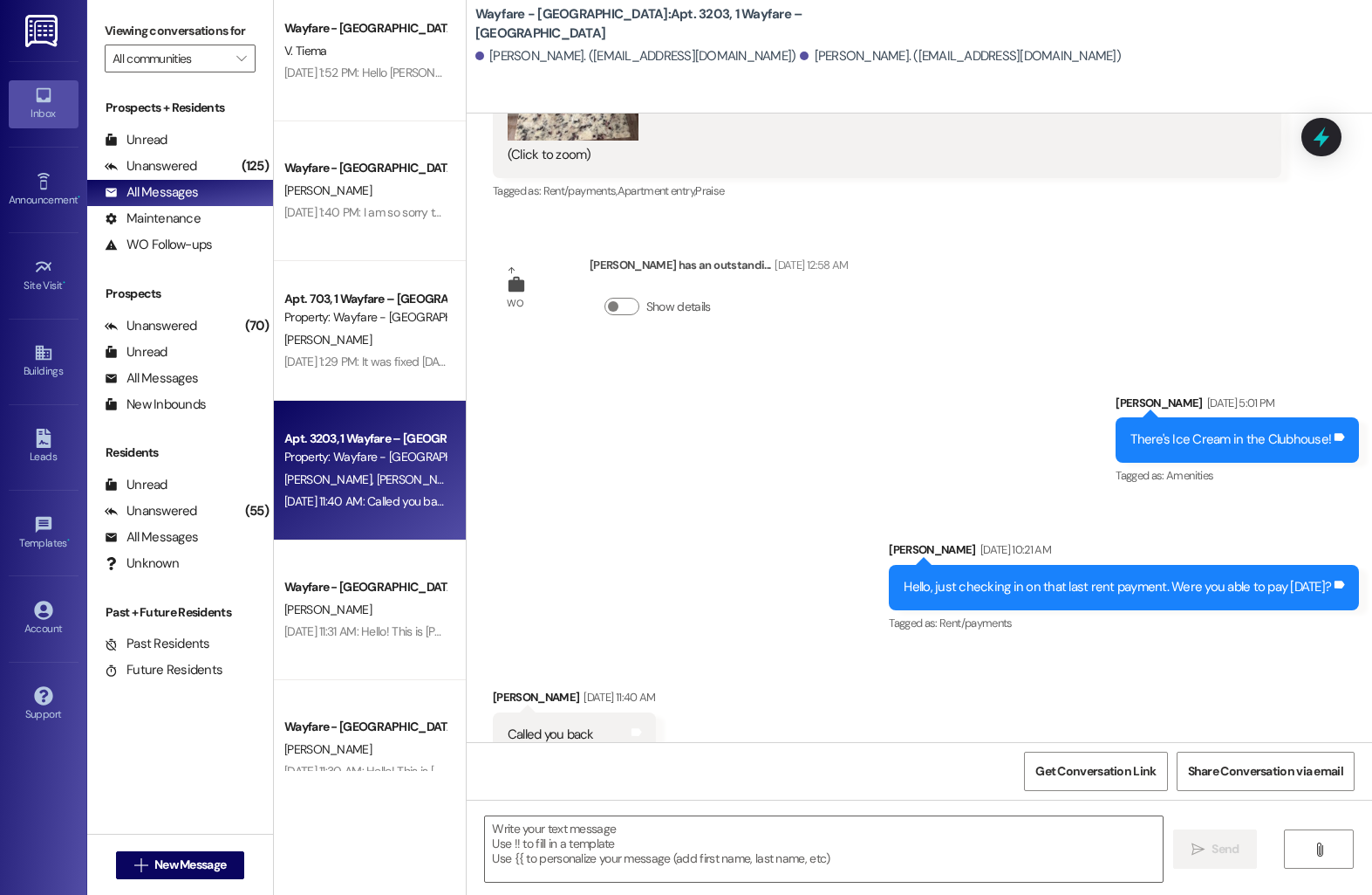
scroll to position [1437, 0]
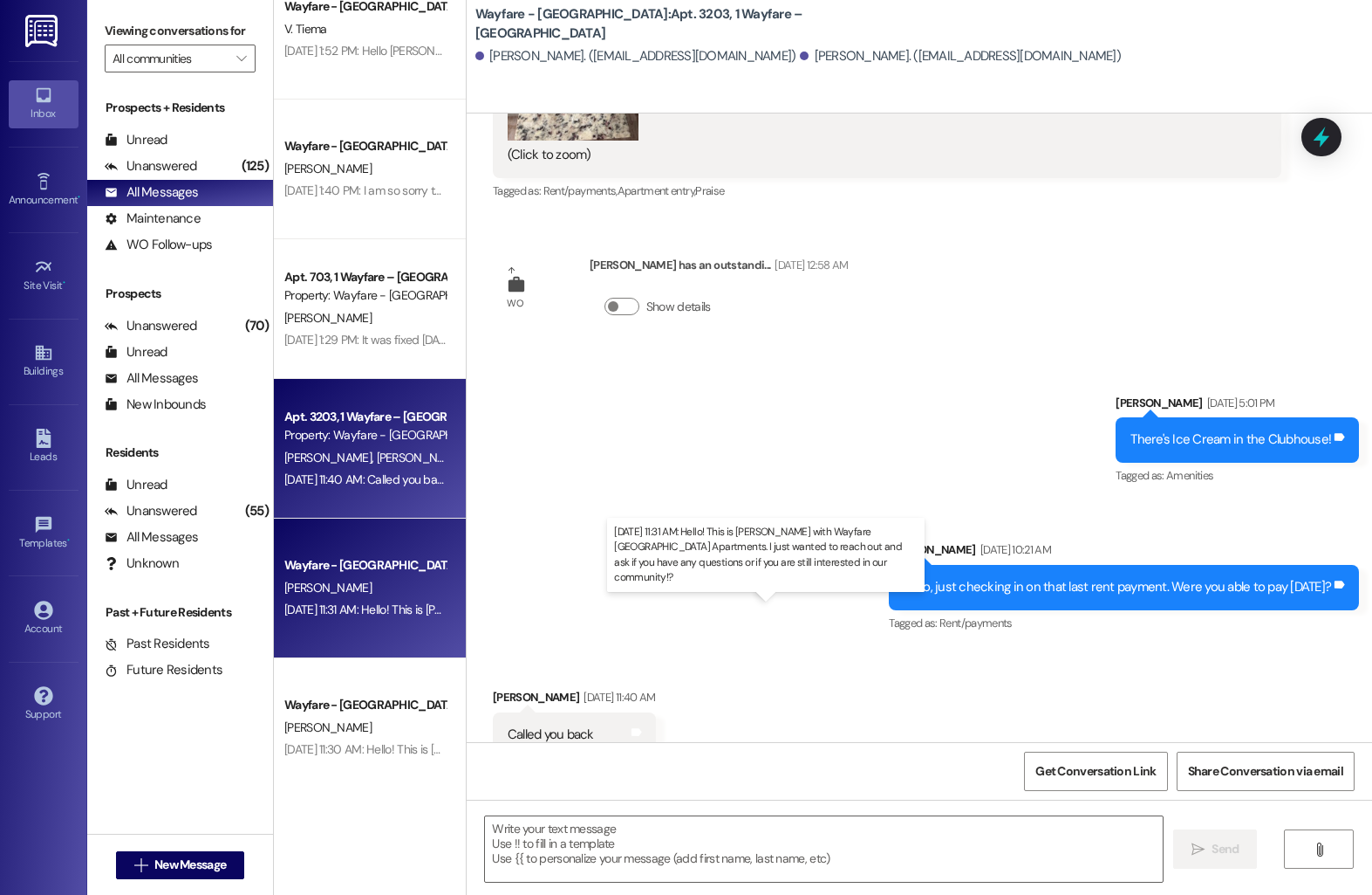
click at [355, 610] on div "[DATE] 11:31 AM: Hello! This is [PERSON_NAME] with Wayfare [GEOGRAPHIC_DATA] Ap…" at bounding box center [793, 609] width 1018 height 16
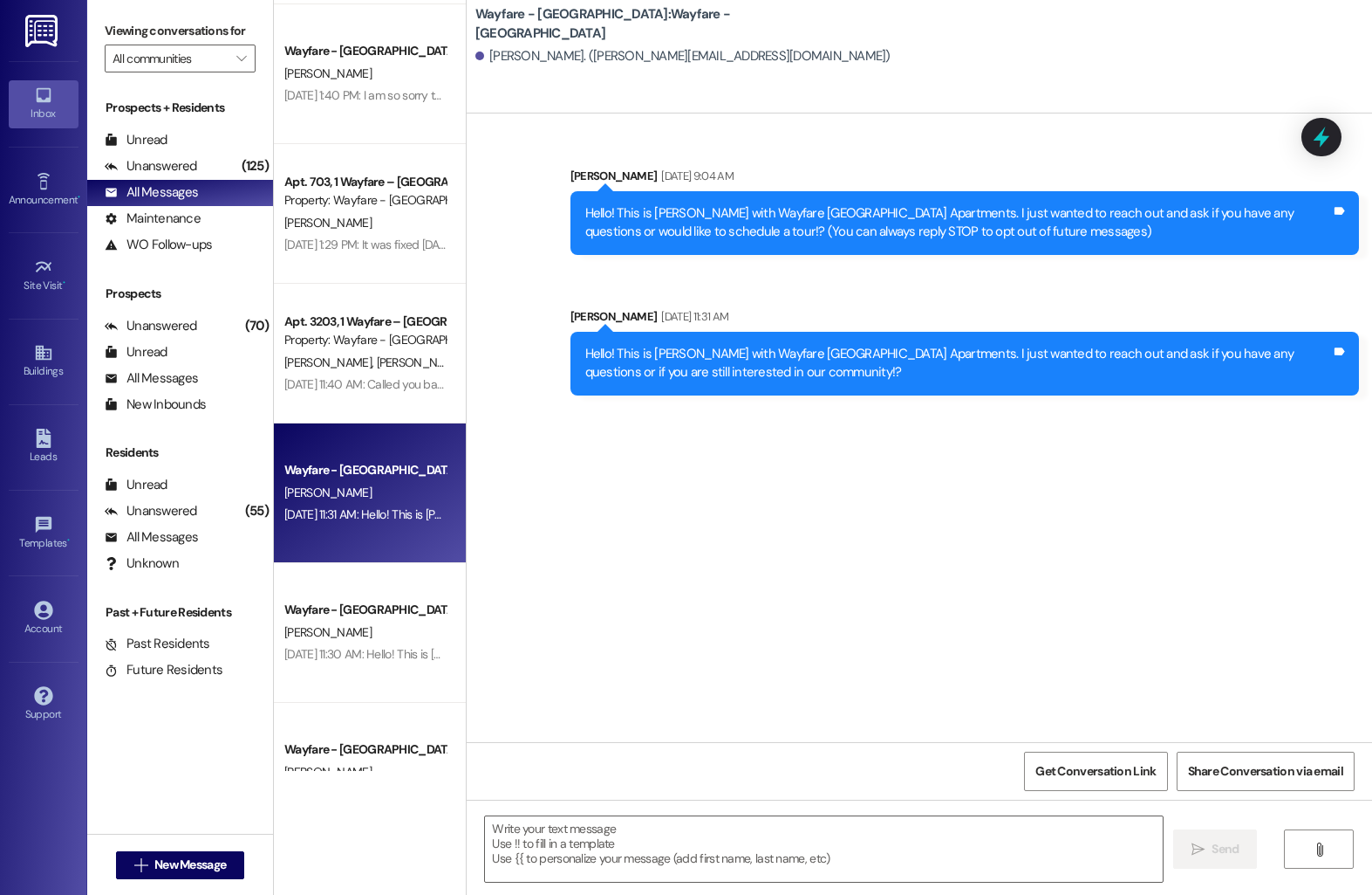
scroll to position [1533, 0]
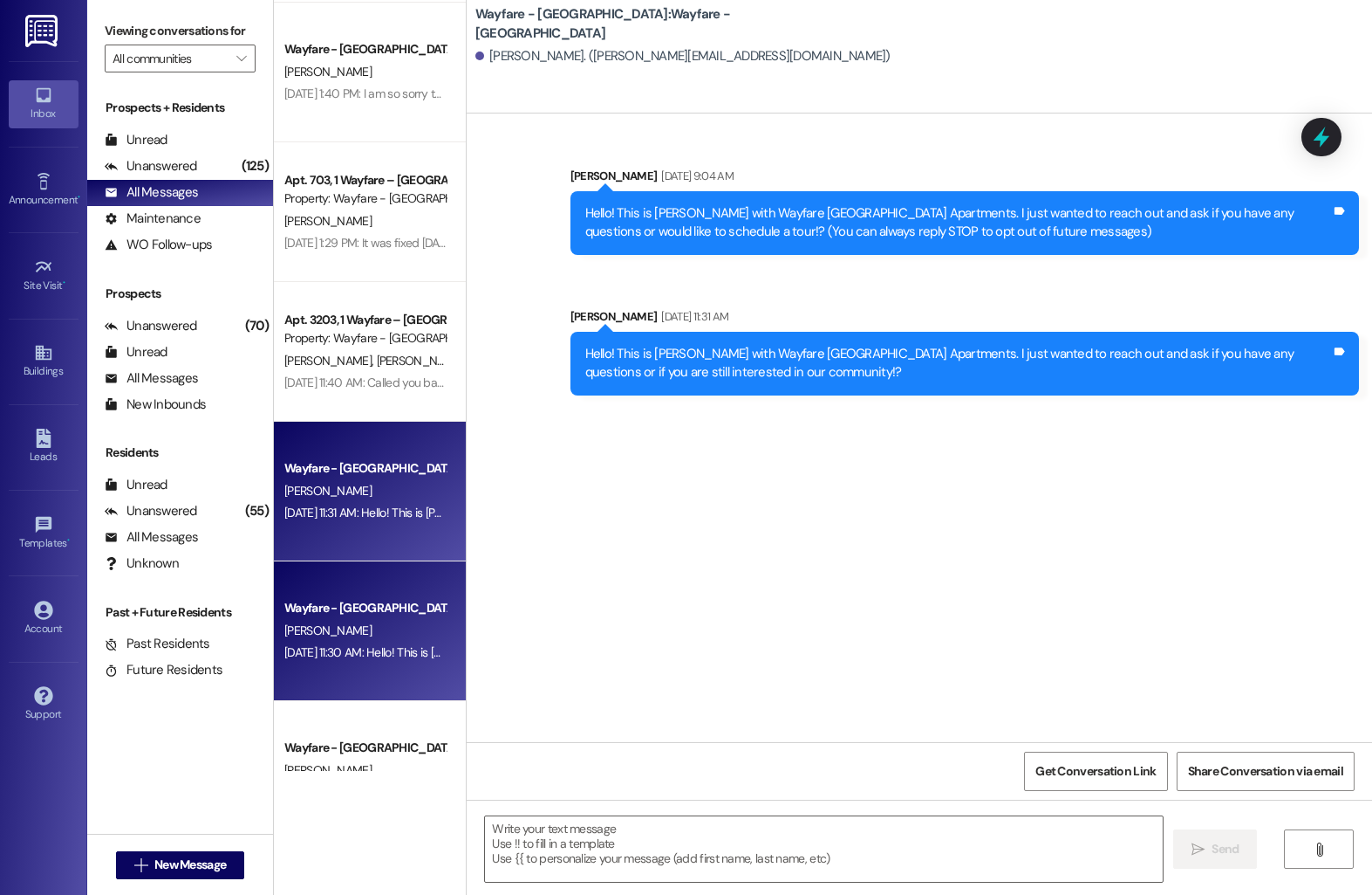
click at [359, 603] on div "Wayfare - [GEOGRAPHIC_DATA]" at bounding box center [366, 607] width 162 height 18
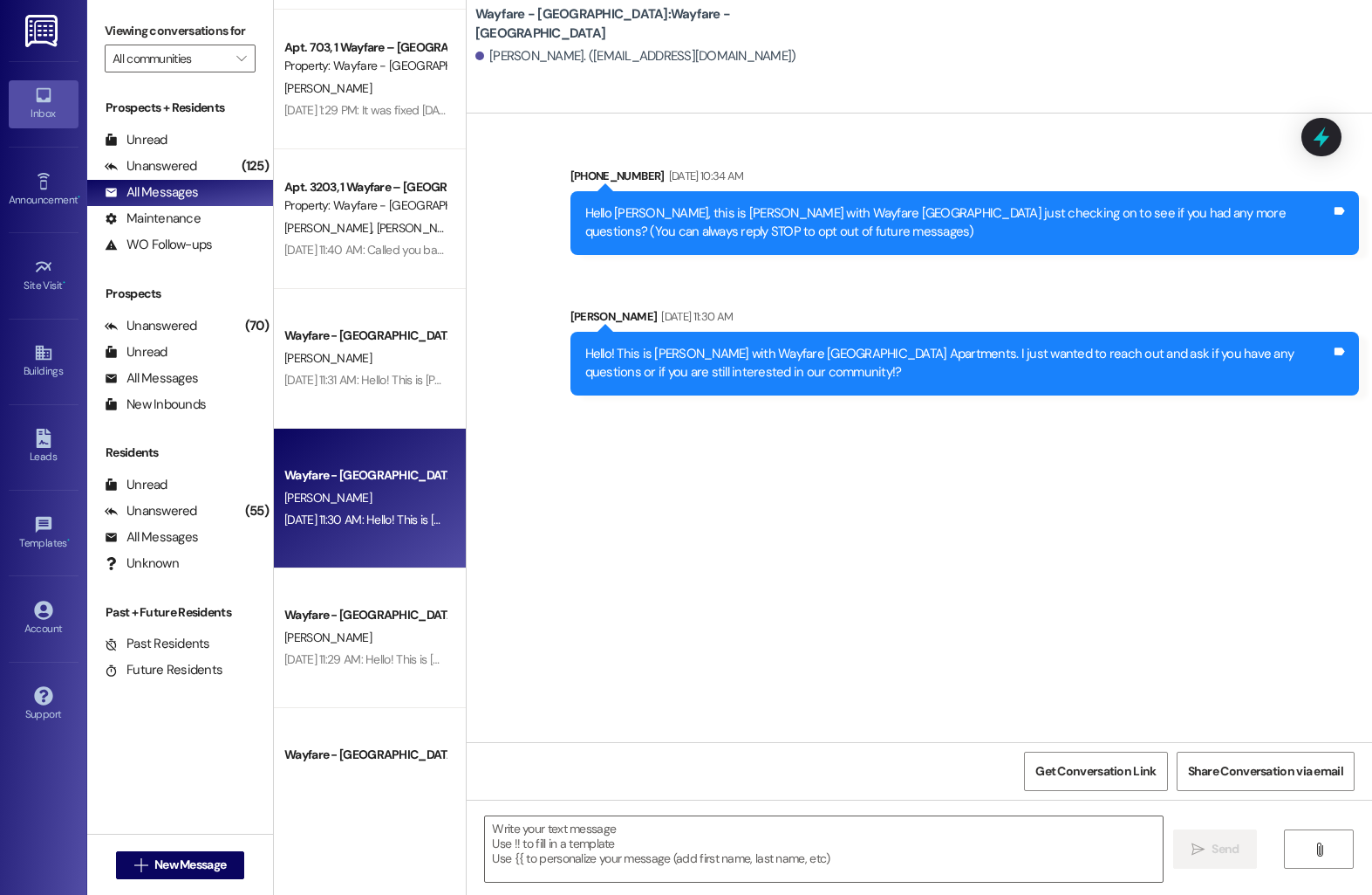
scroll to position [1668, 0]
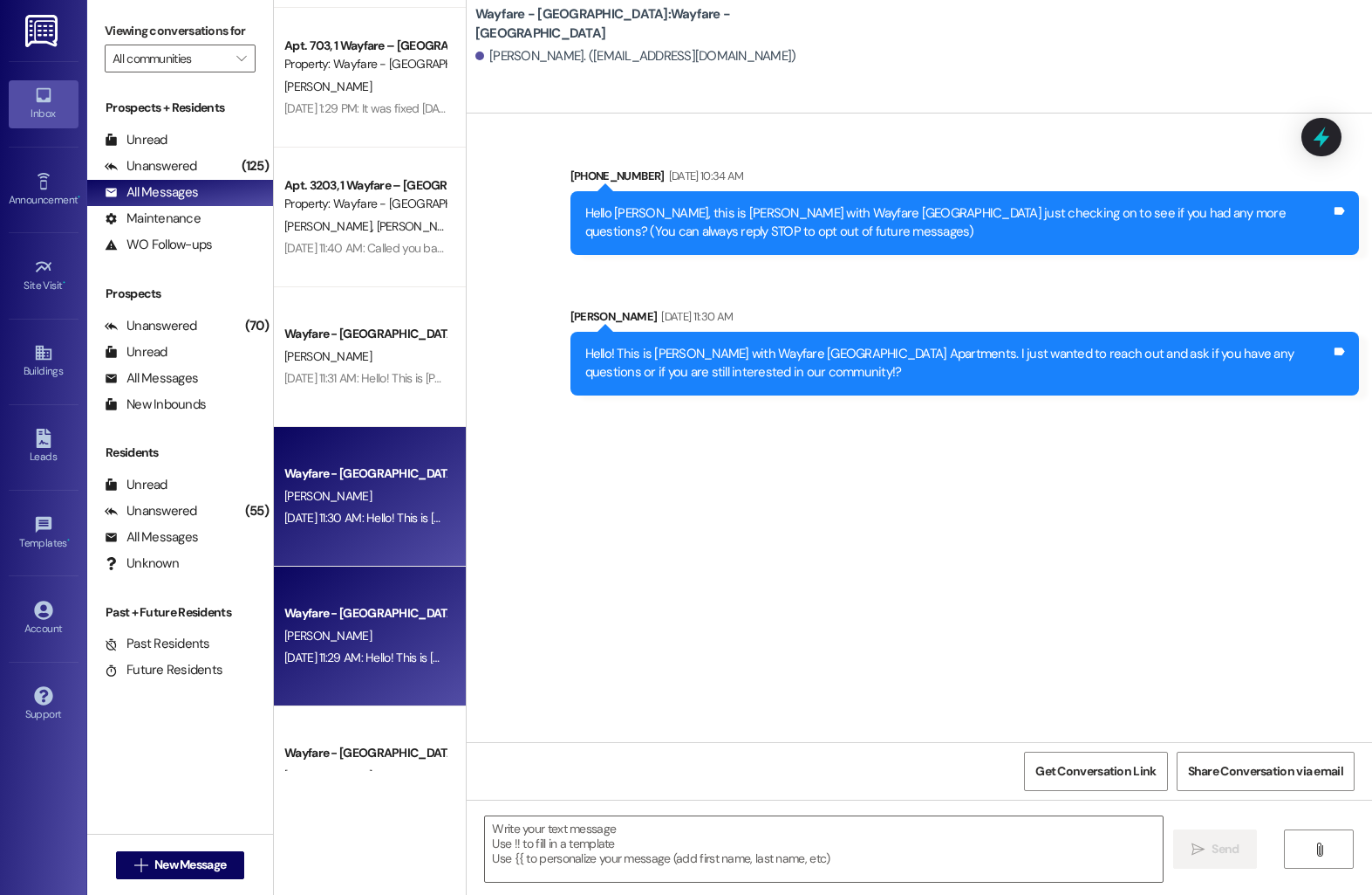
click at [344, 618] on div "Wayfare - [GEOGRAPHIC_DATA]" at bounding box center [366, 612] width 162 height 18
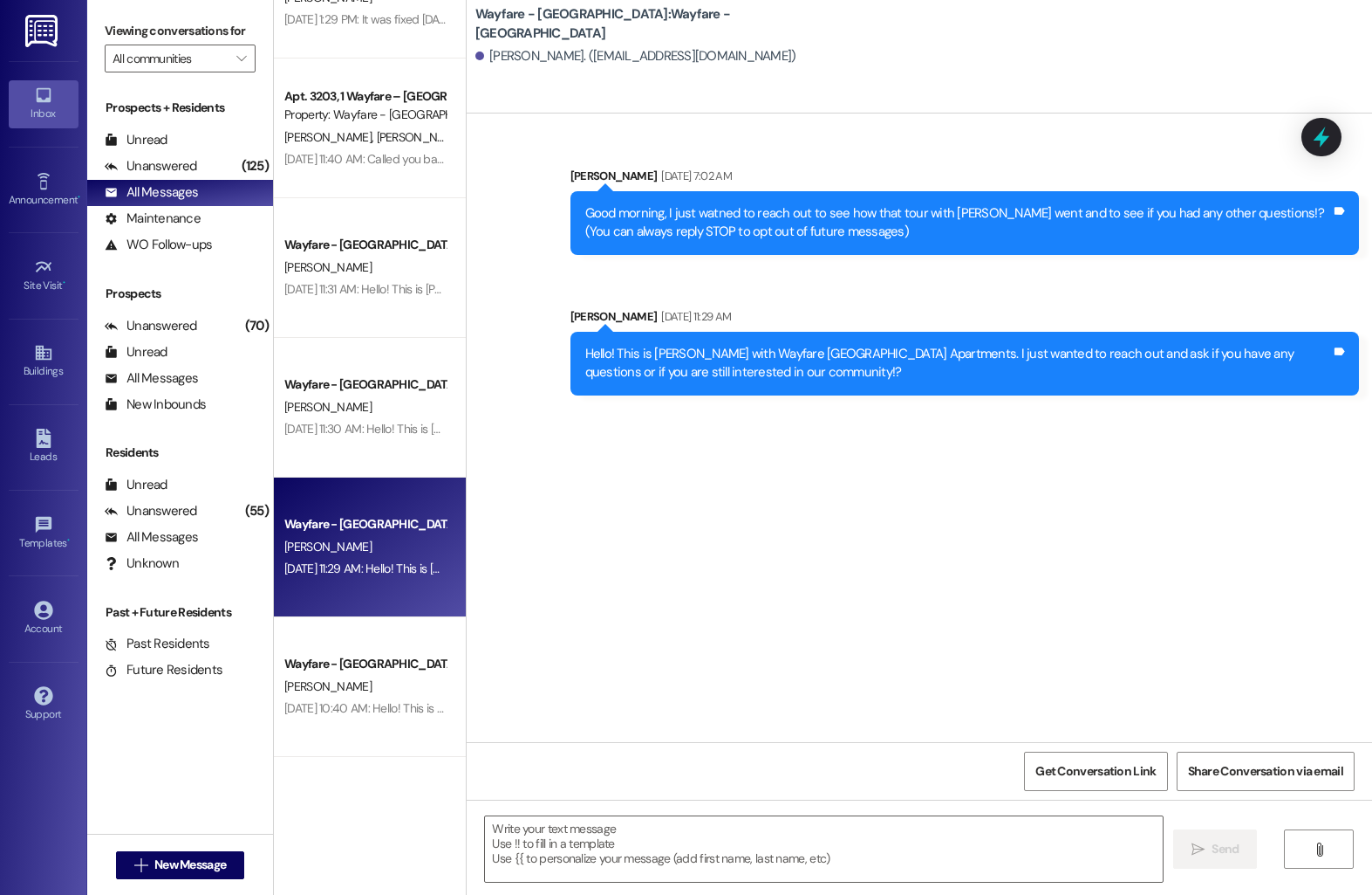
scroll to position [1761, 0]
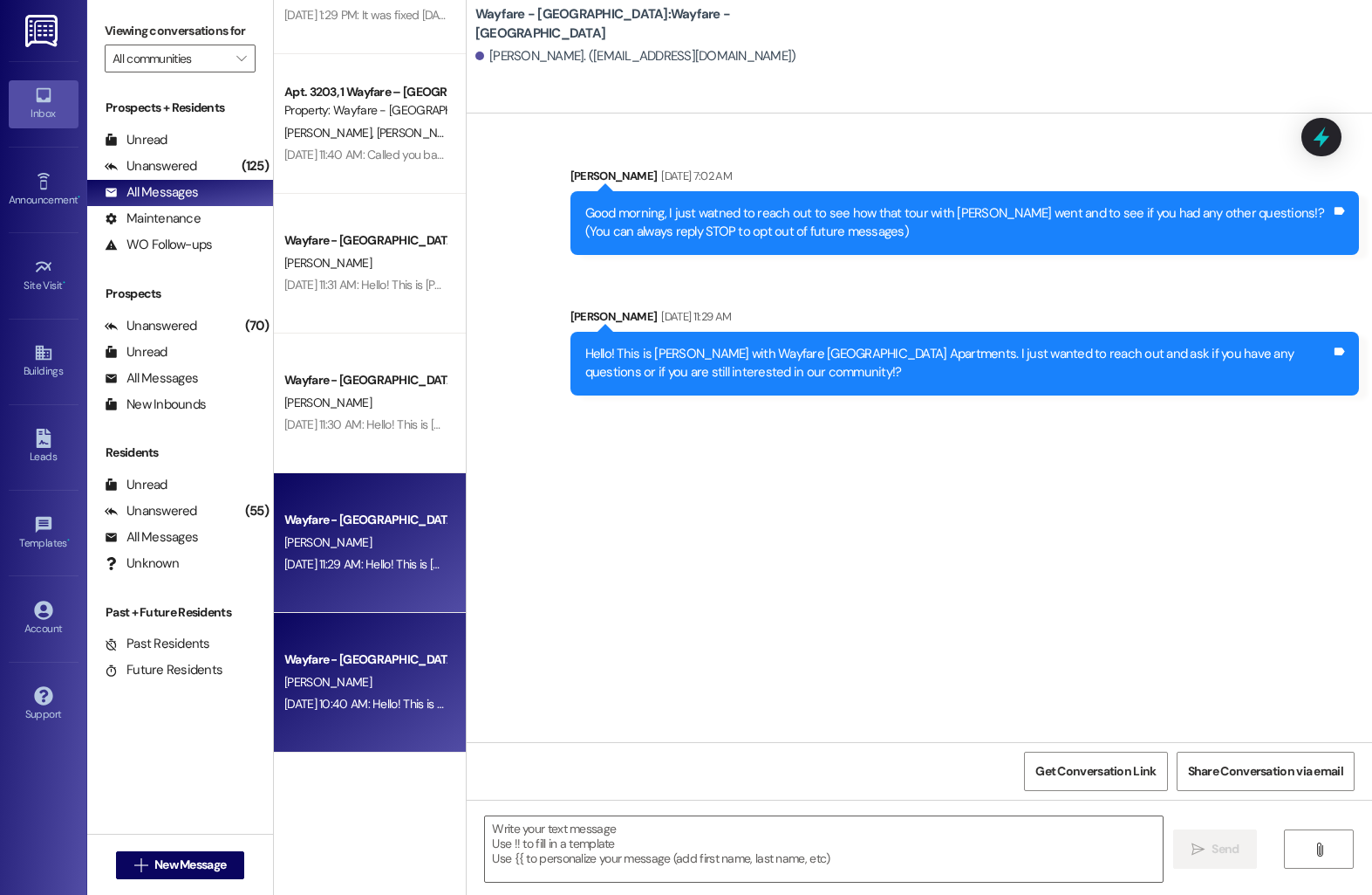
click at [293, 672] on div "[PERSON_NAME]" at bounding box center [365, 682] width 164 height 22
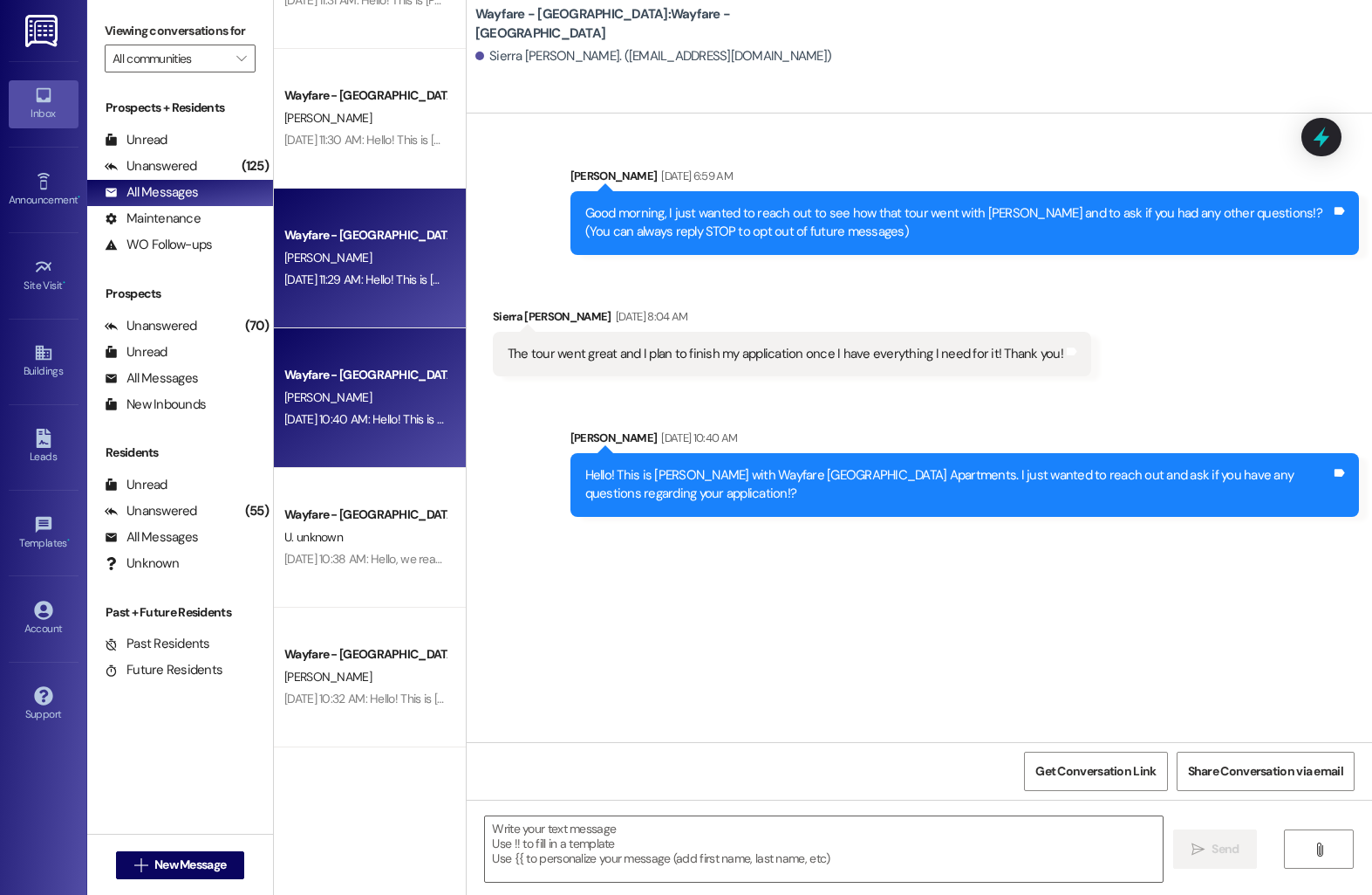
scroll to position [2048, 0]
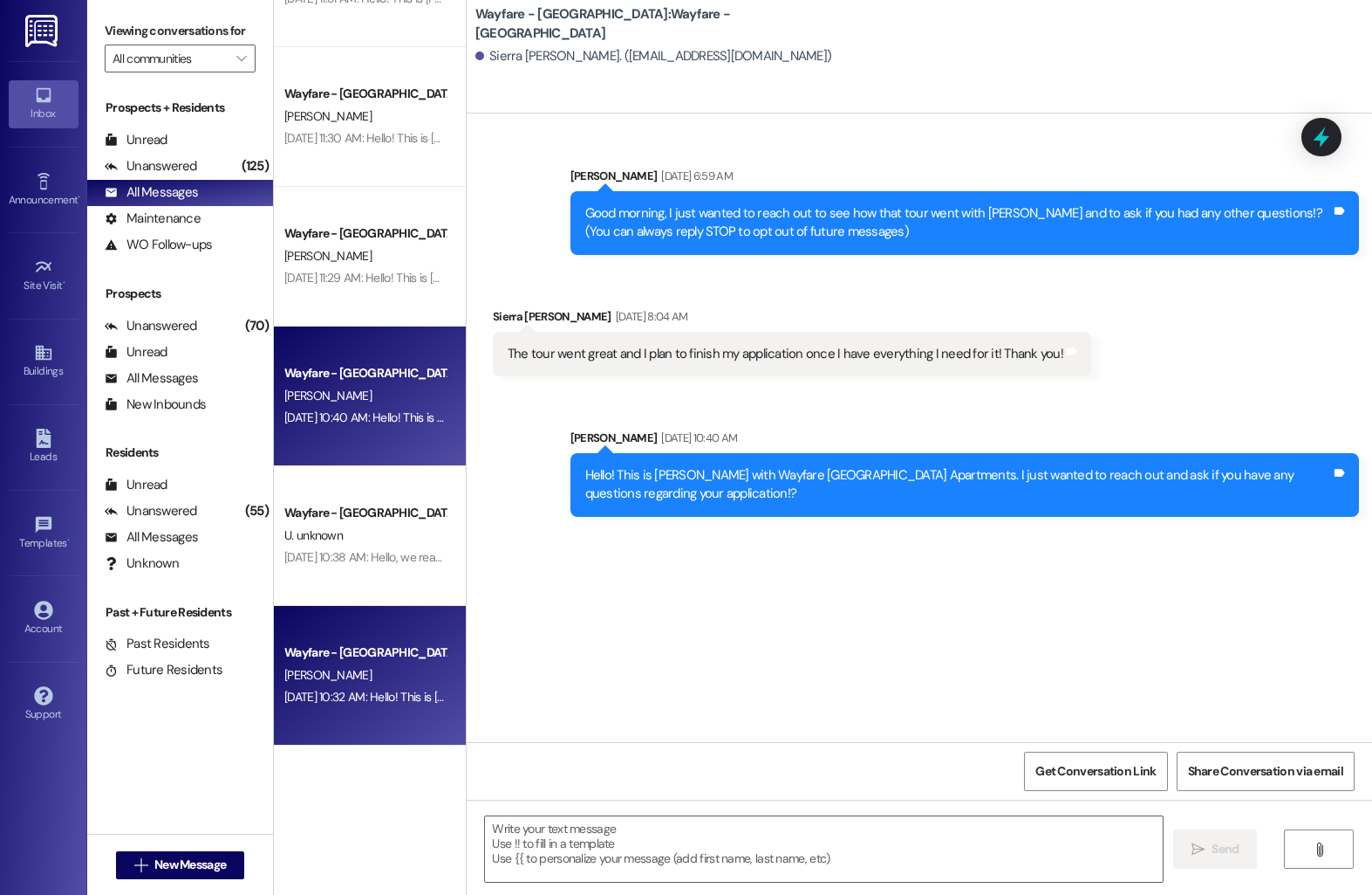
click at [328, 624] on div "Wayfare - [GEOGRAPHIC_DATA] [PERSON_NAME] [DATE] 10:32 AM: Hello! This is [PERS…" at bounding box center [370, 675] width 192 height 140
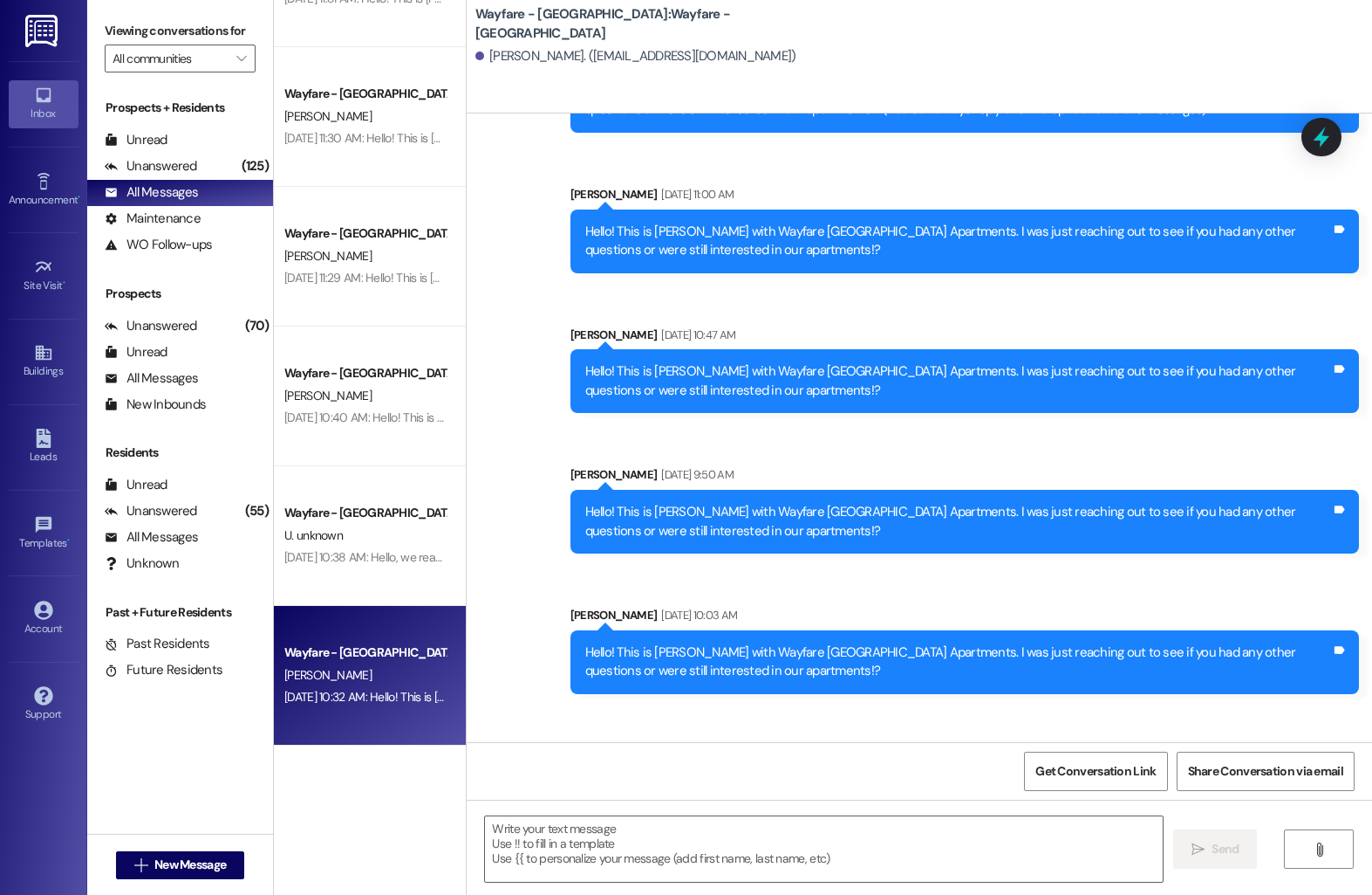
scroll to position [228, 0]
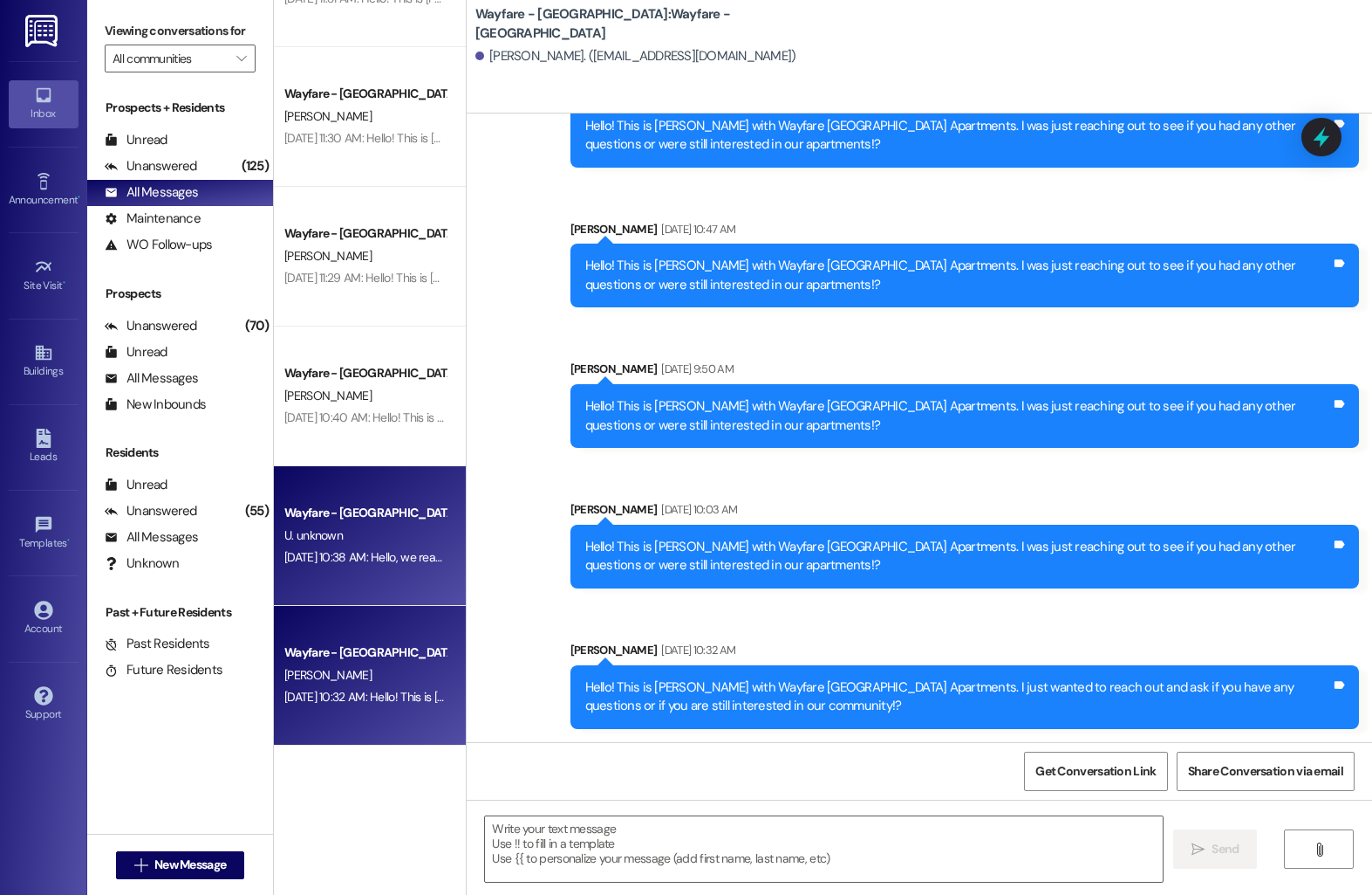
click at [369, 546] on div "[DATE] 10:38 AM: Hello, we reached out asking if you guys do corporate leases a…" at bounding box center [365, 557] width 164 height 22
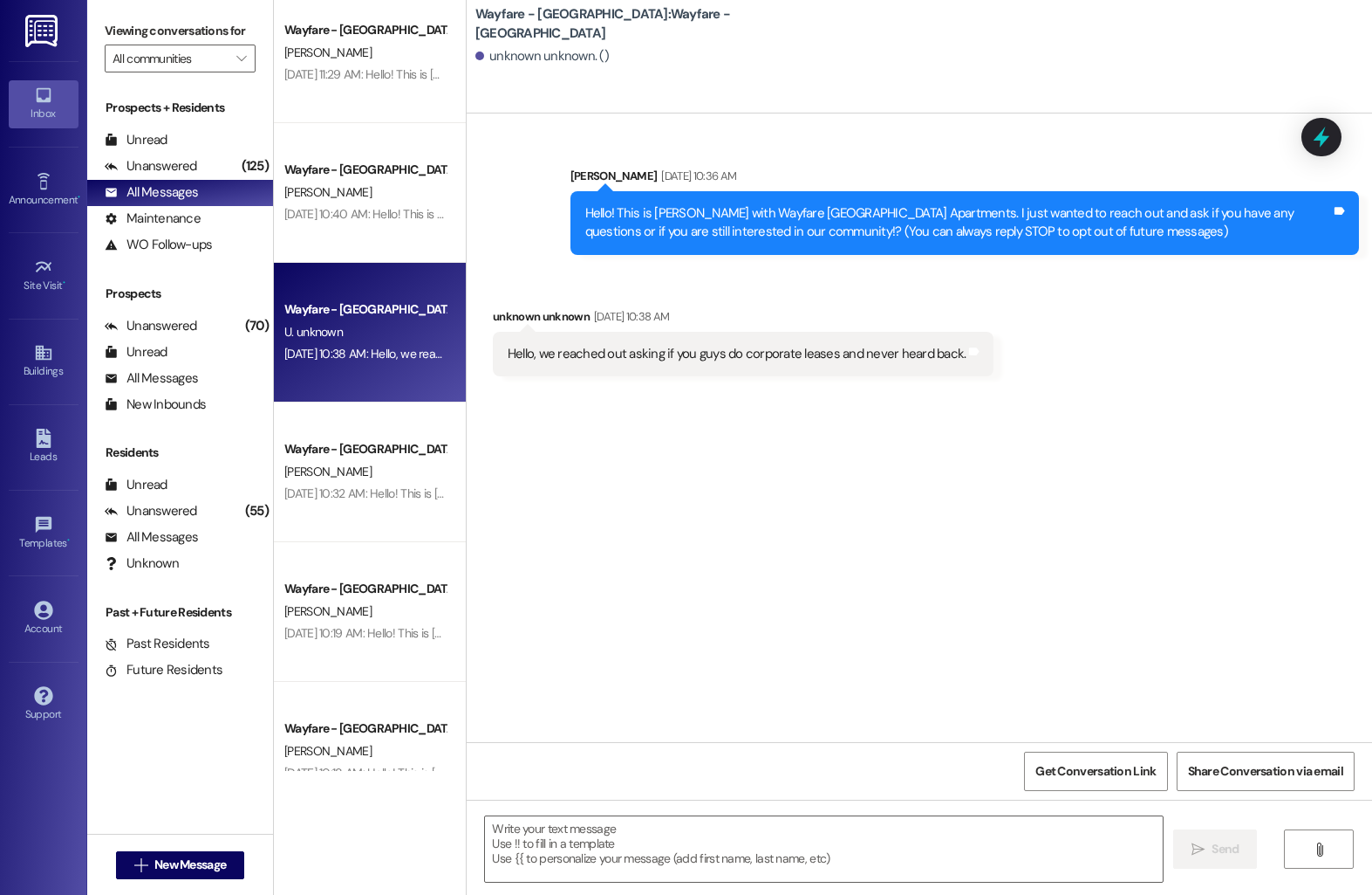
scroll to position [2310, 0]
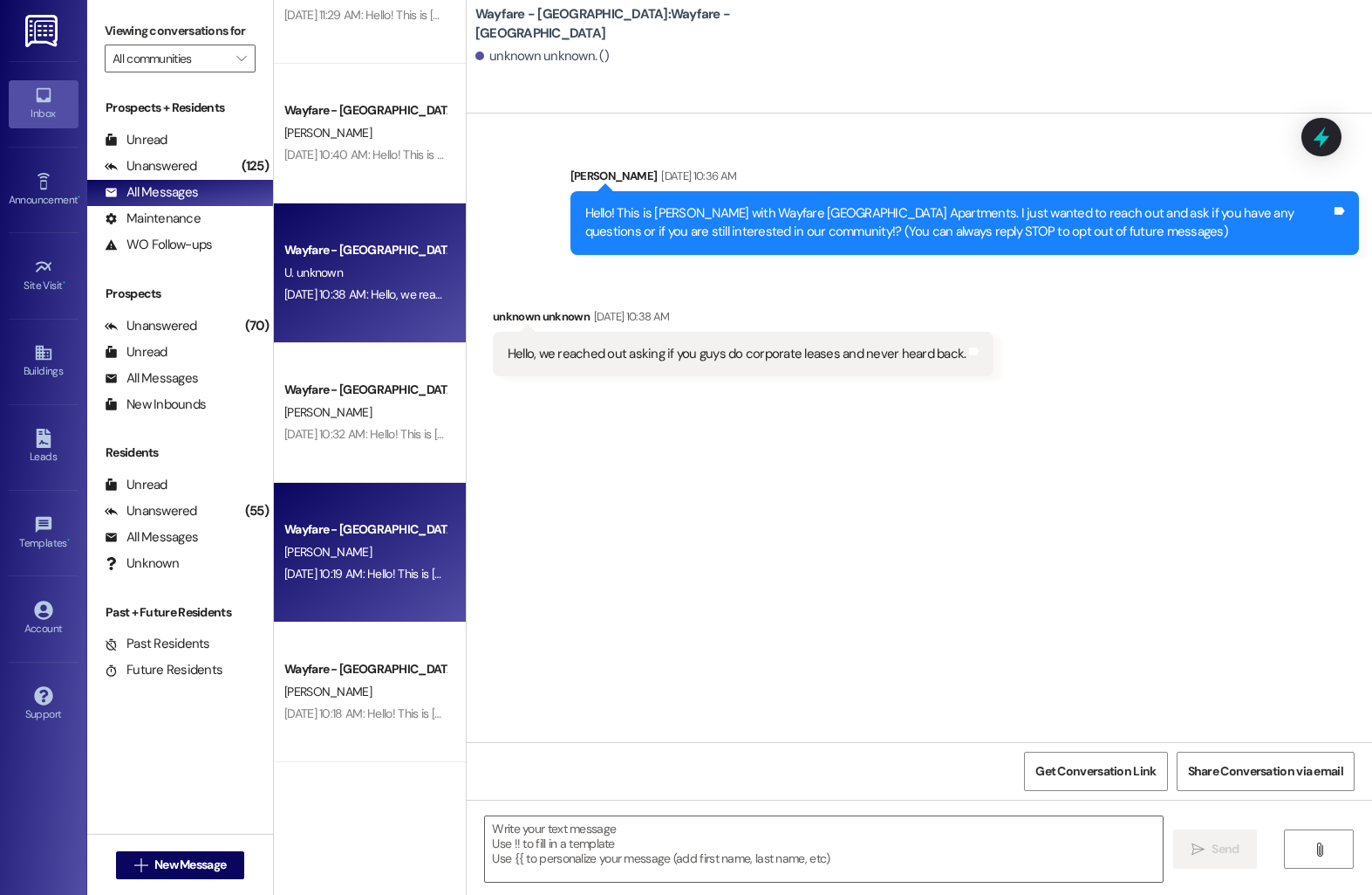
click at [338, 553] on div "[PERSON_NAME]" at bounding box center [365, 552] width 164 height 22
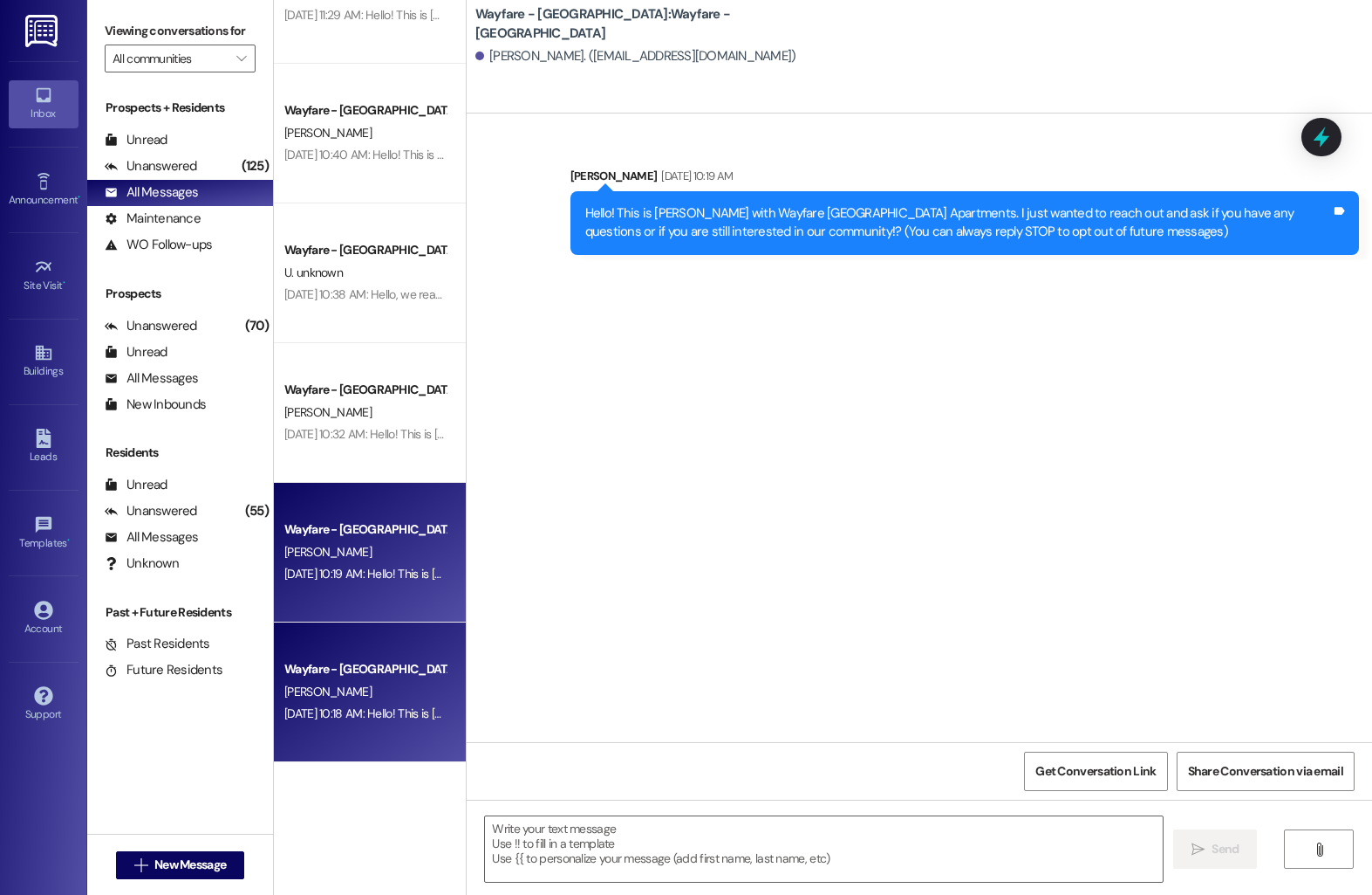
click at [345, 640] on div "Wayfare - [GEOGRAPHIC_DATA] [PERSON_NAME] [DATE] 10:18 AM: Hello! This is [PERS…" at bounding box center [370, 692] width 192 height 140
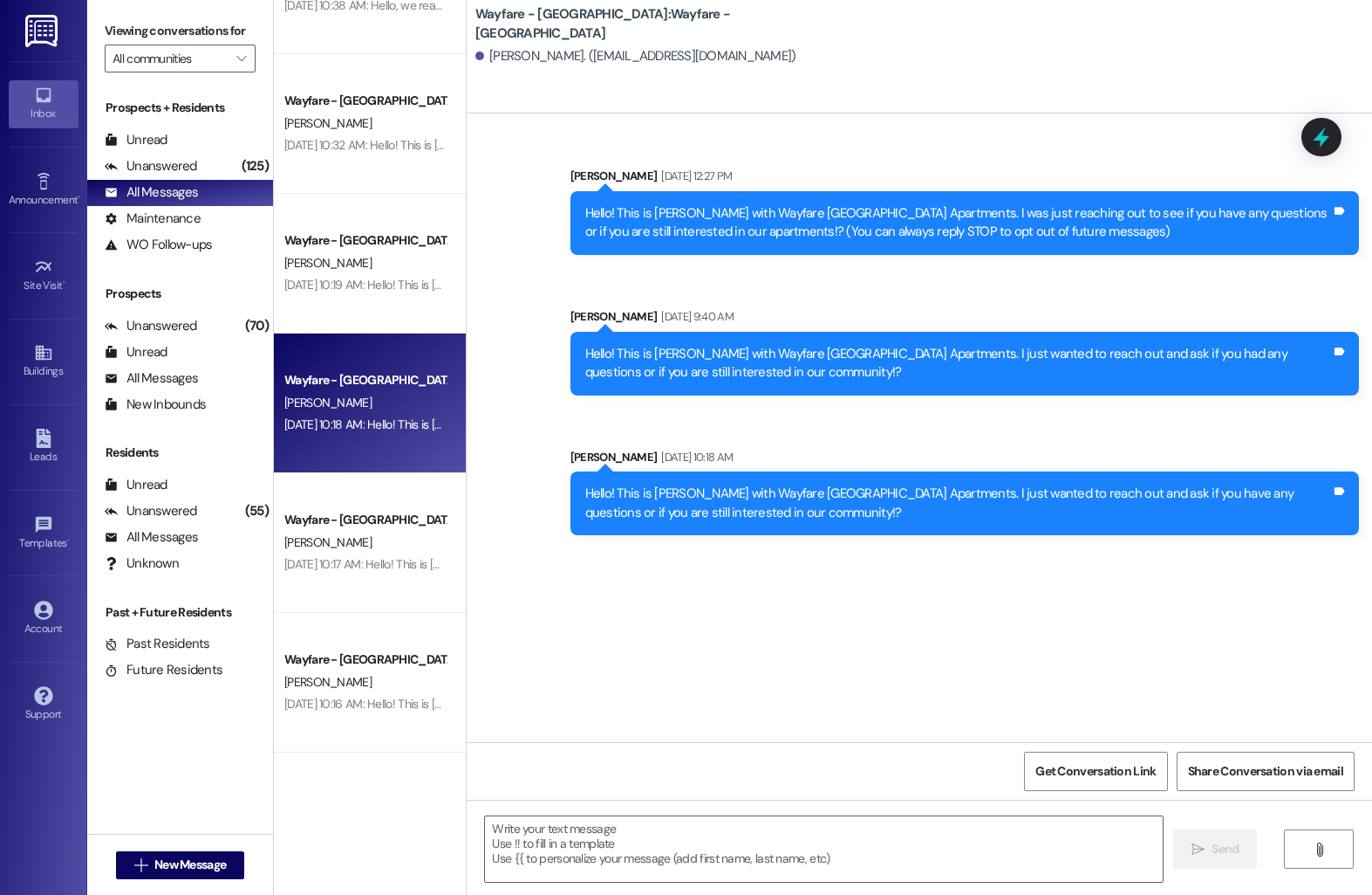
scroll to position [2762, 0]
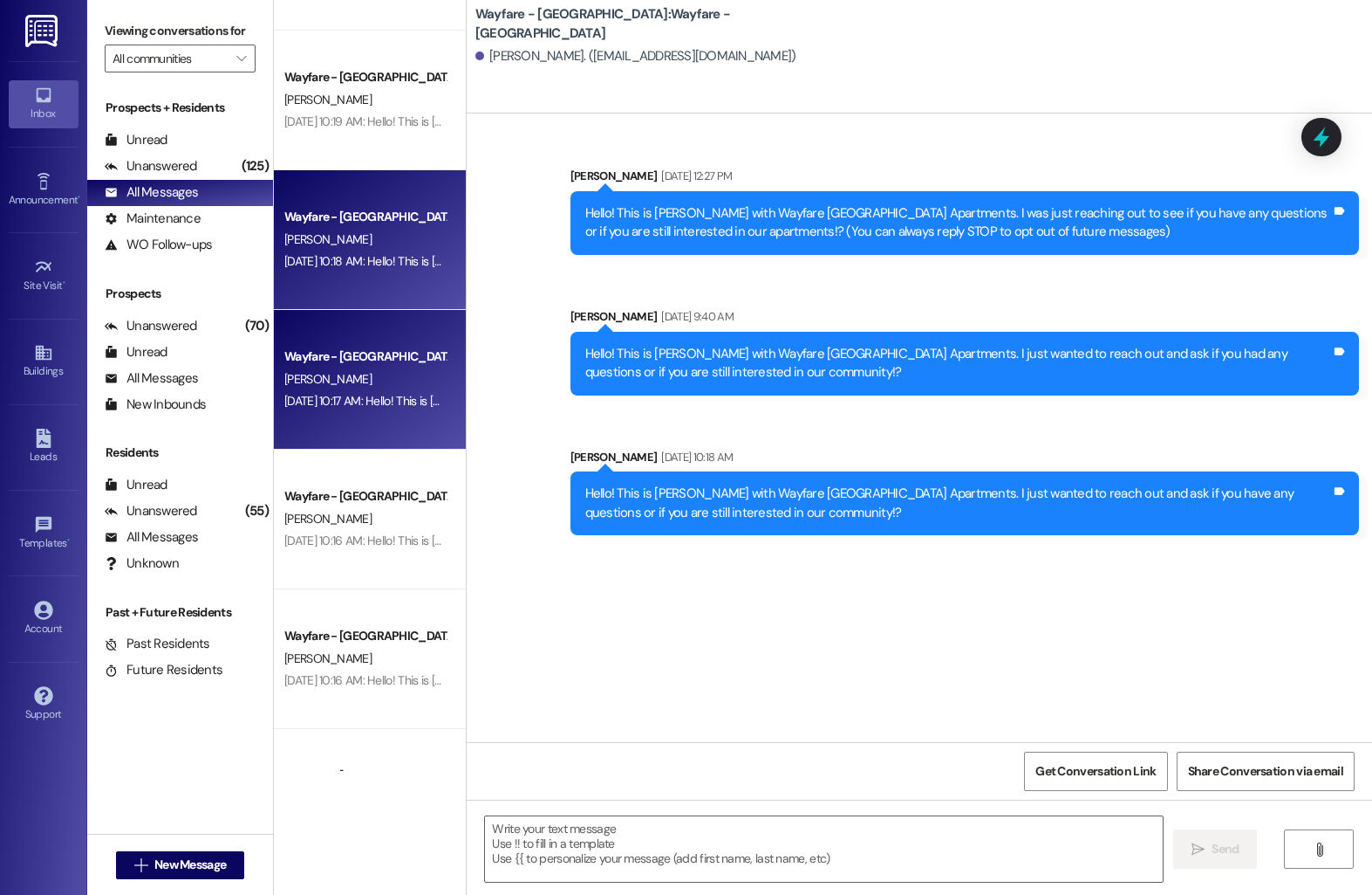
click at [361, 369] on div "[PERSON_NAME]" at bounding box center [365, 379] width 164 height 22
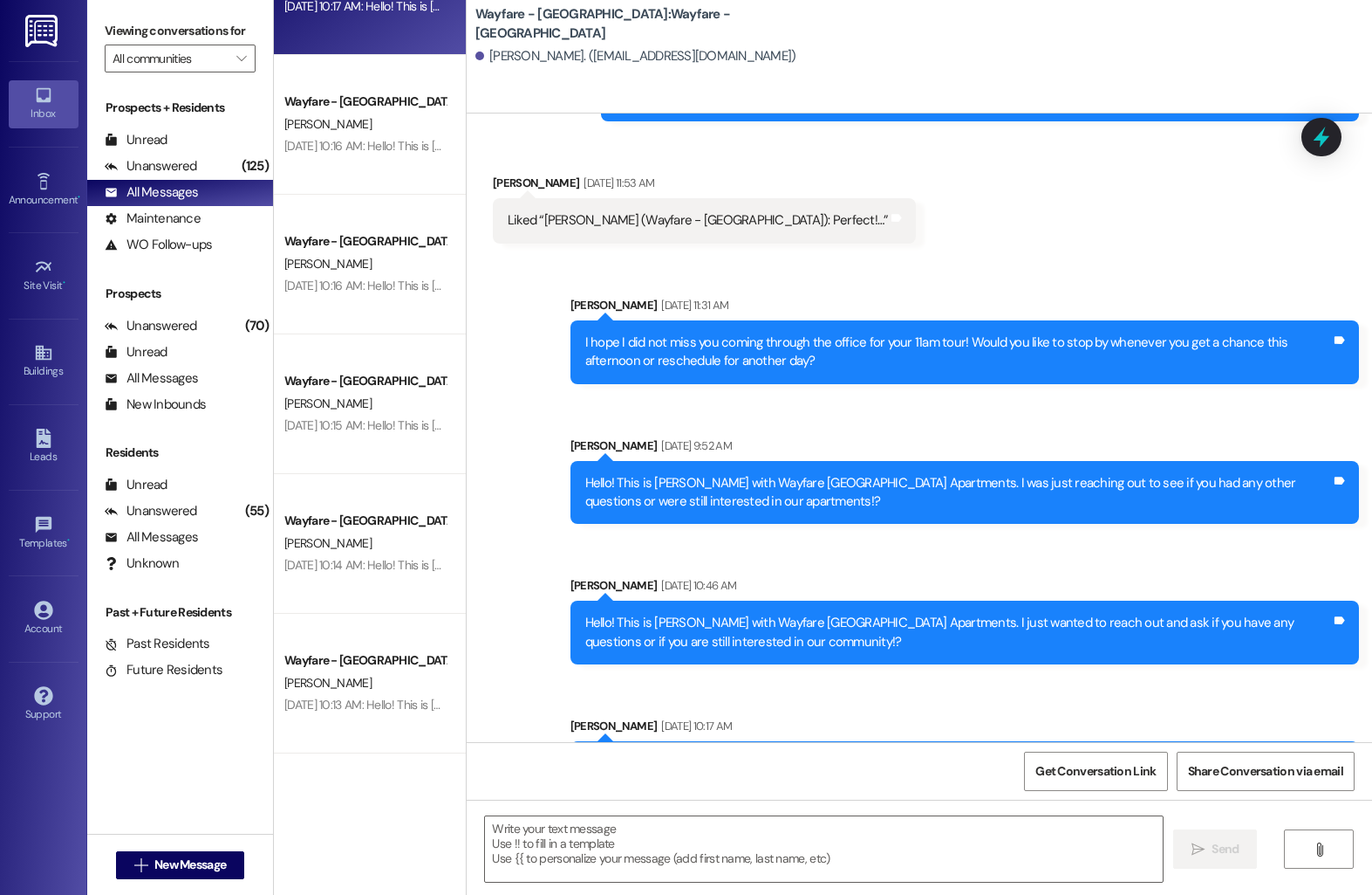
scroll to position [1434, 0]
